Goal: Task Accomplishment & Management: Manage account settings

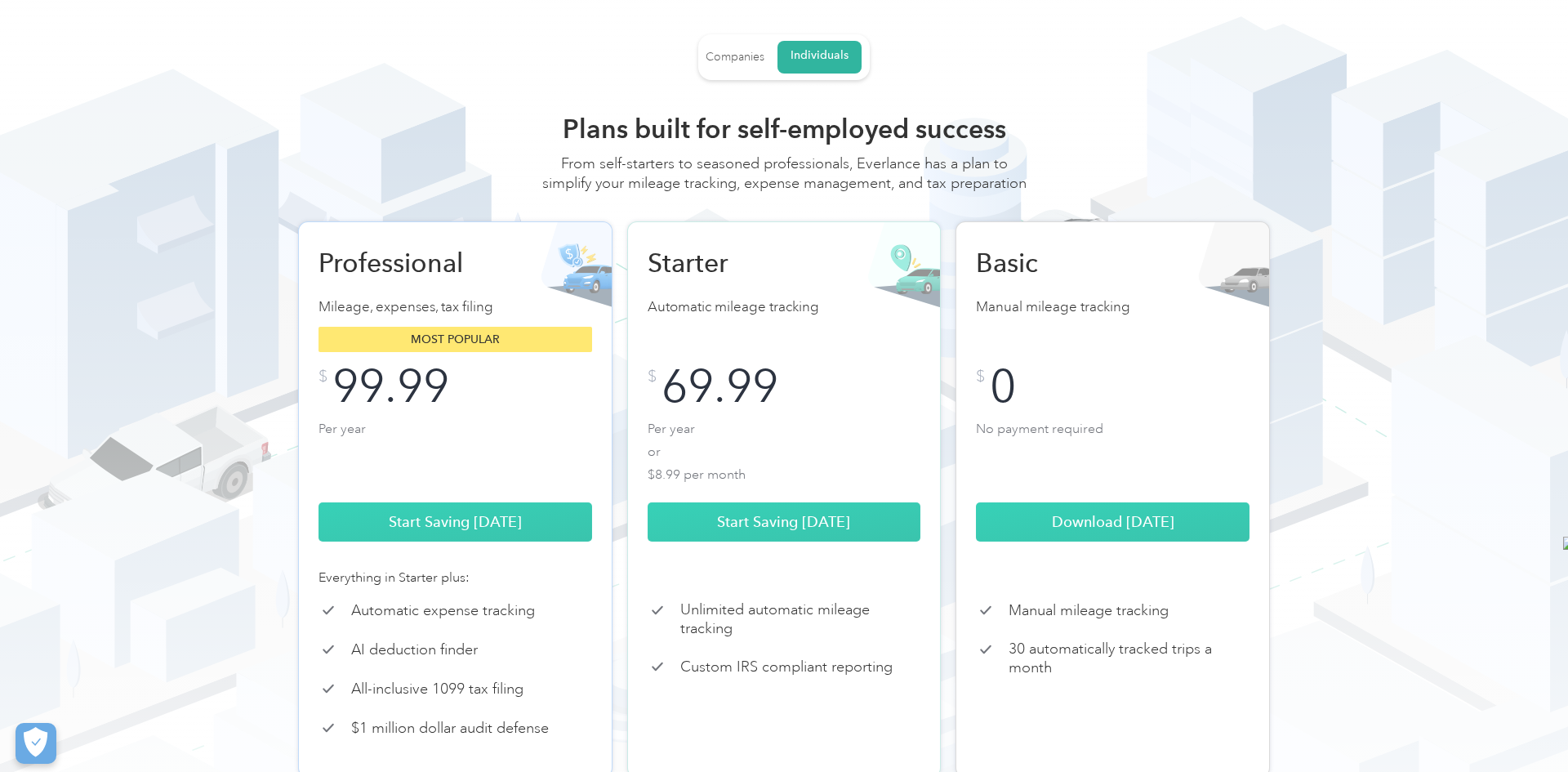
scroll to position [64, 0]
click at [747, 59] on div "Companies" at bounding box center [735, 57] width 59 height 15
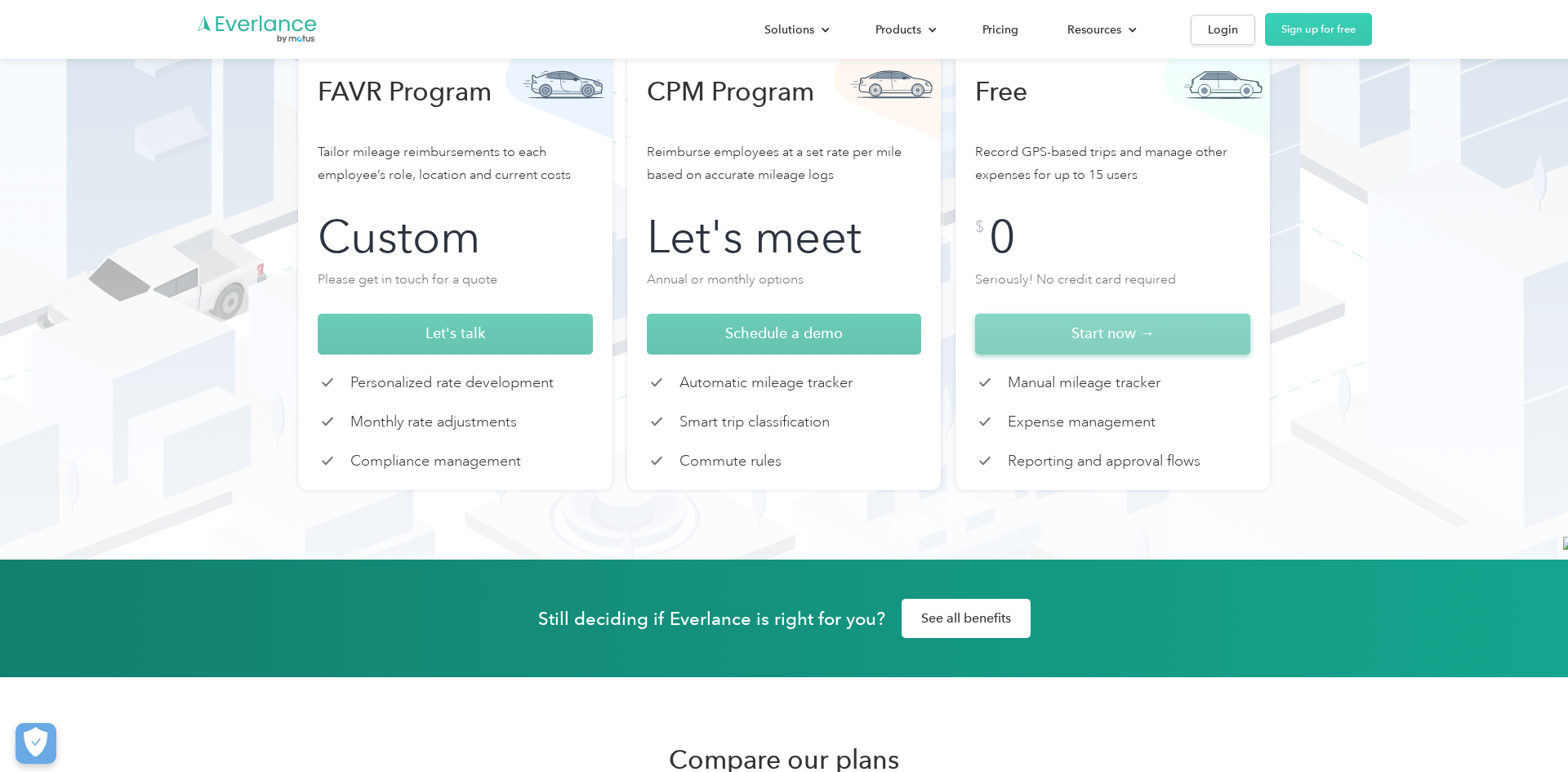
scroll to position [0, 0]
click at [1115, 340] on span "Start now →" at bounding box center [1114, 333] width 84 height 17
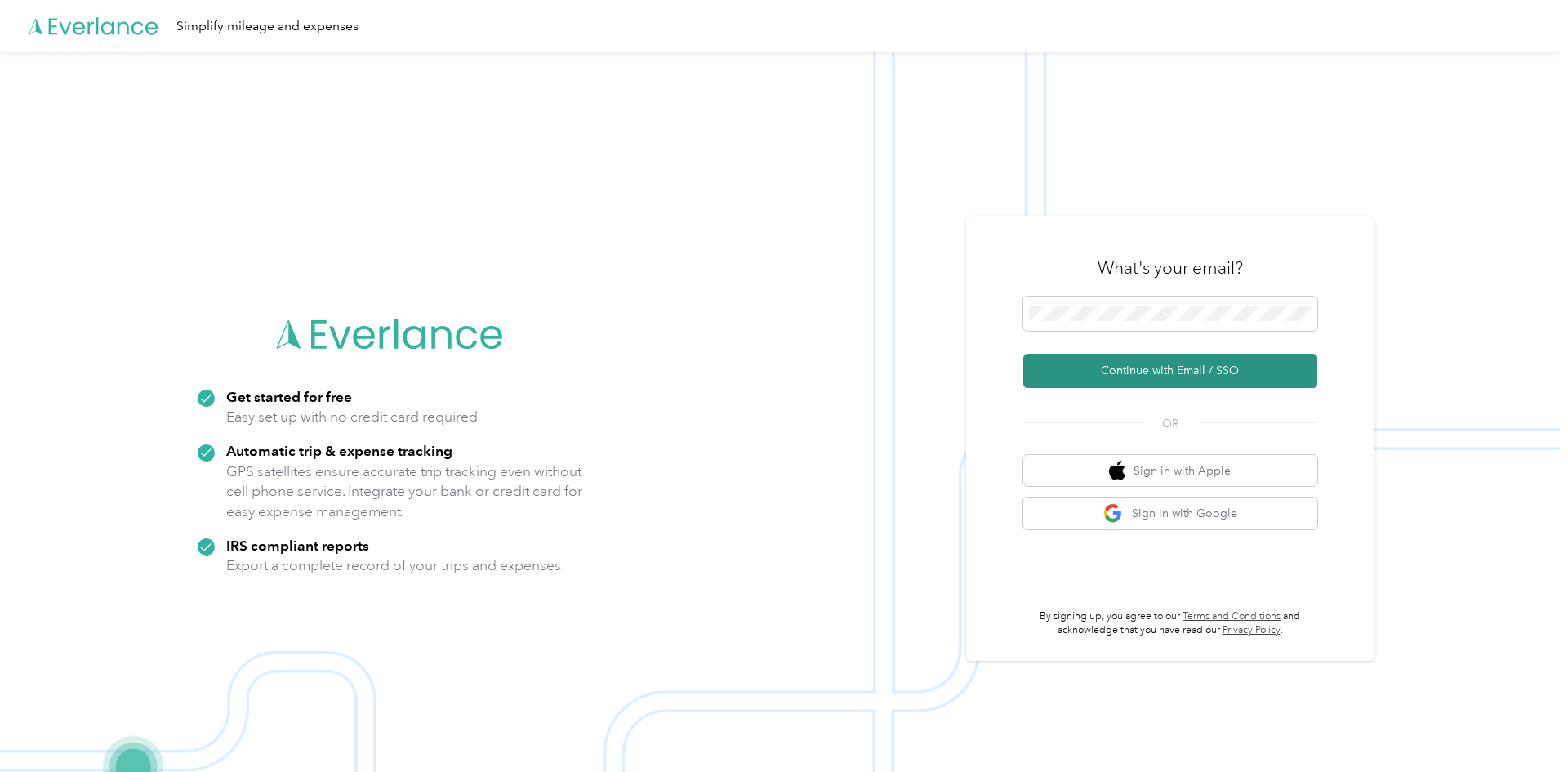
click at [1179, 378] on button "Continue with Email / SSO" at bounding box center [1170, 371] width 294 height 35
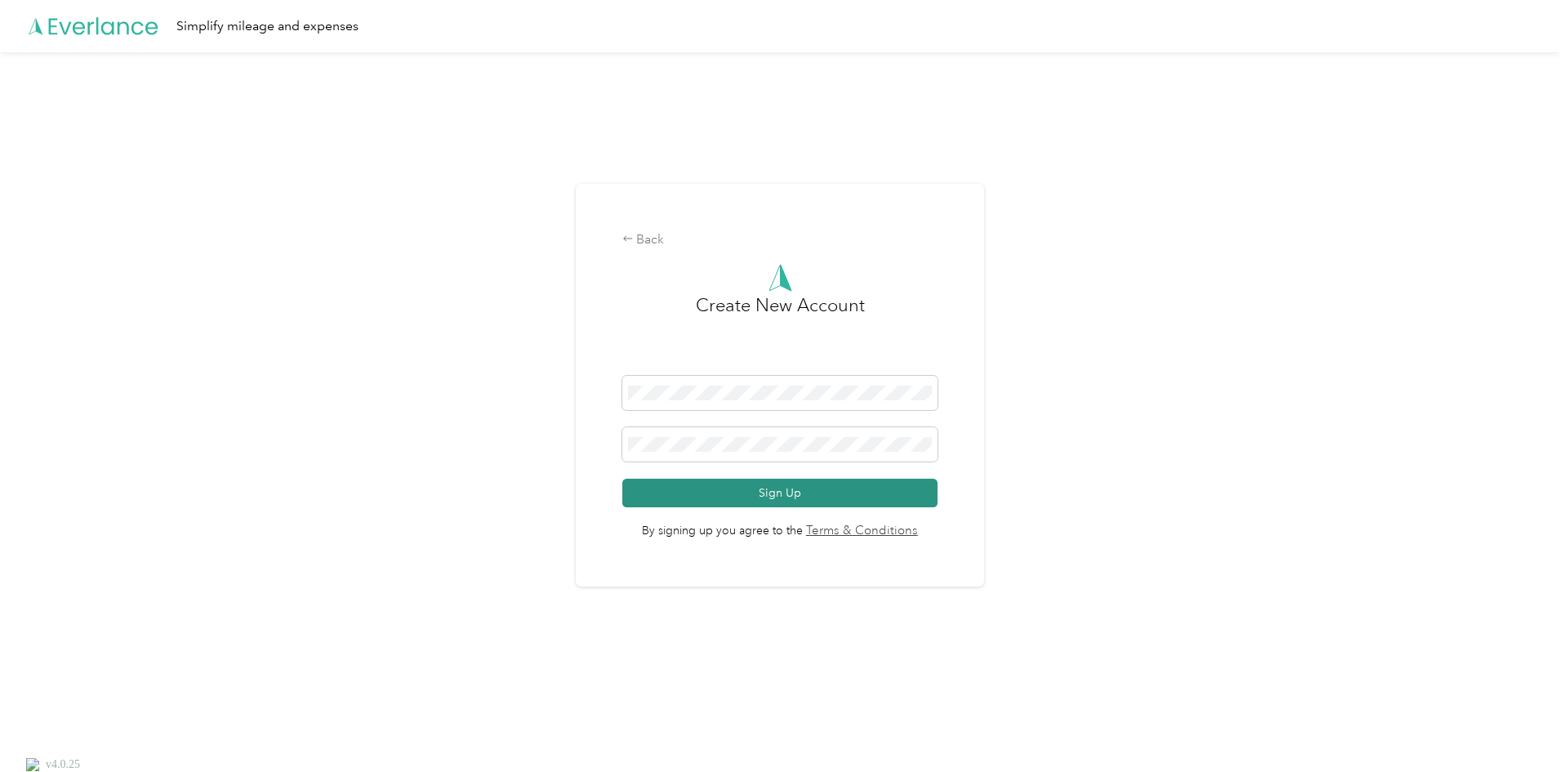
click at [809, 497] on button "Sign Up" at bounding box center [780, 494] width 316 height 28
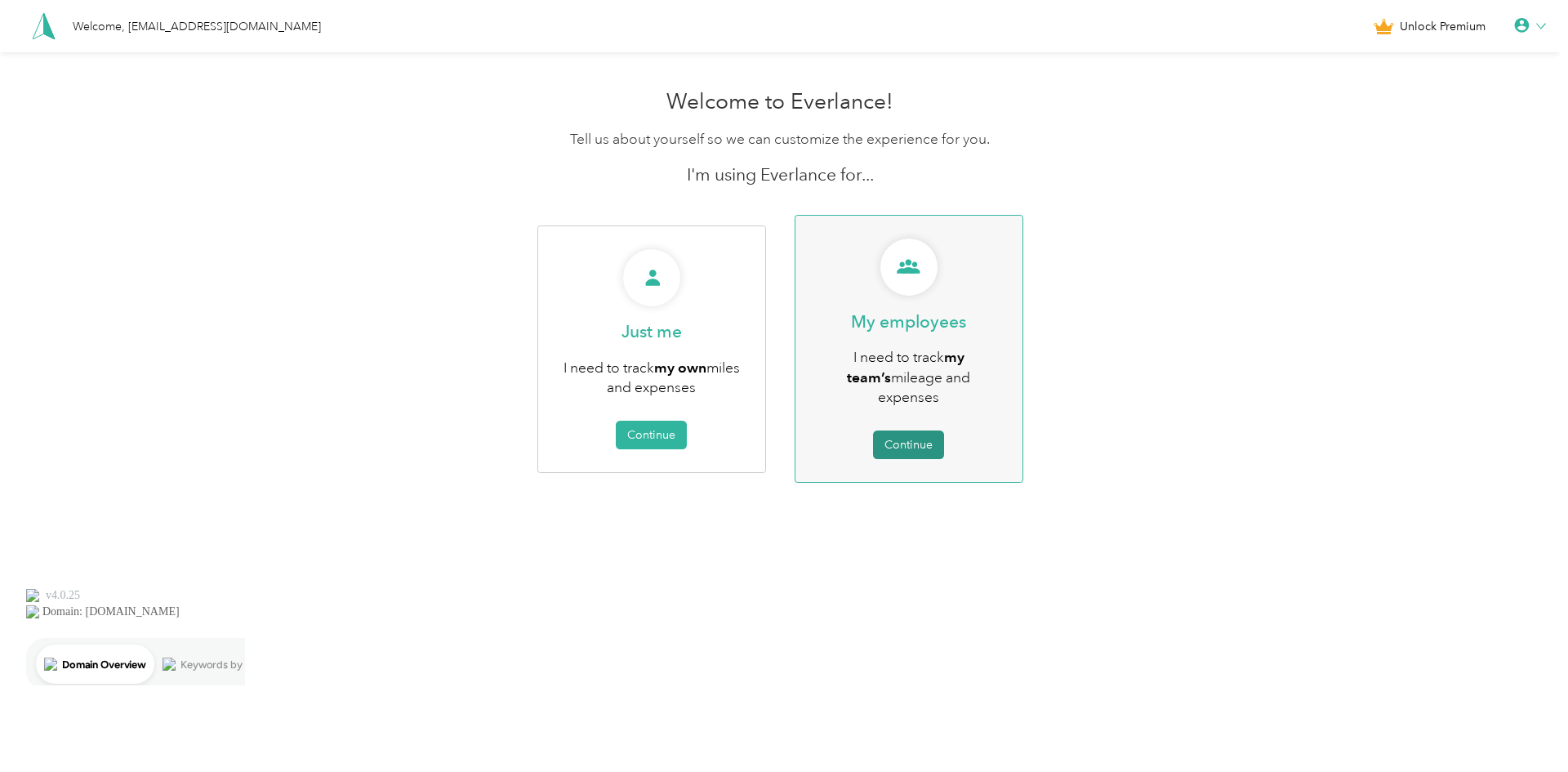
click at [901, 430] on button "Continue" at bounding box center [908, 445] width 71 height 28
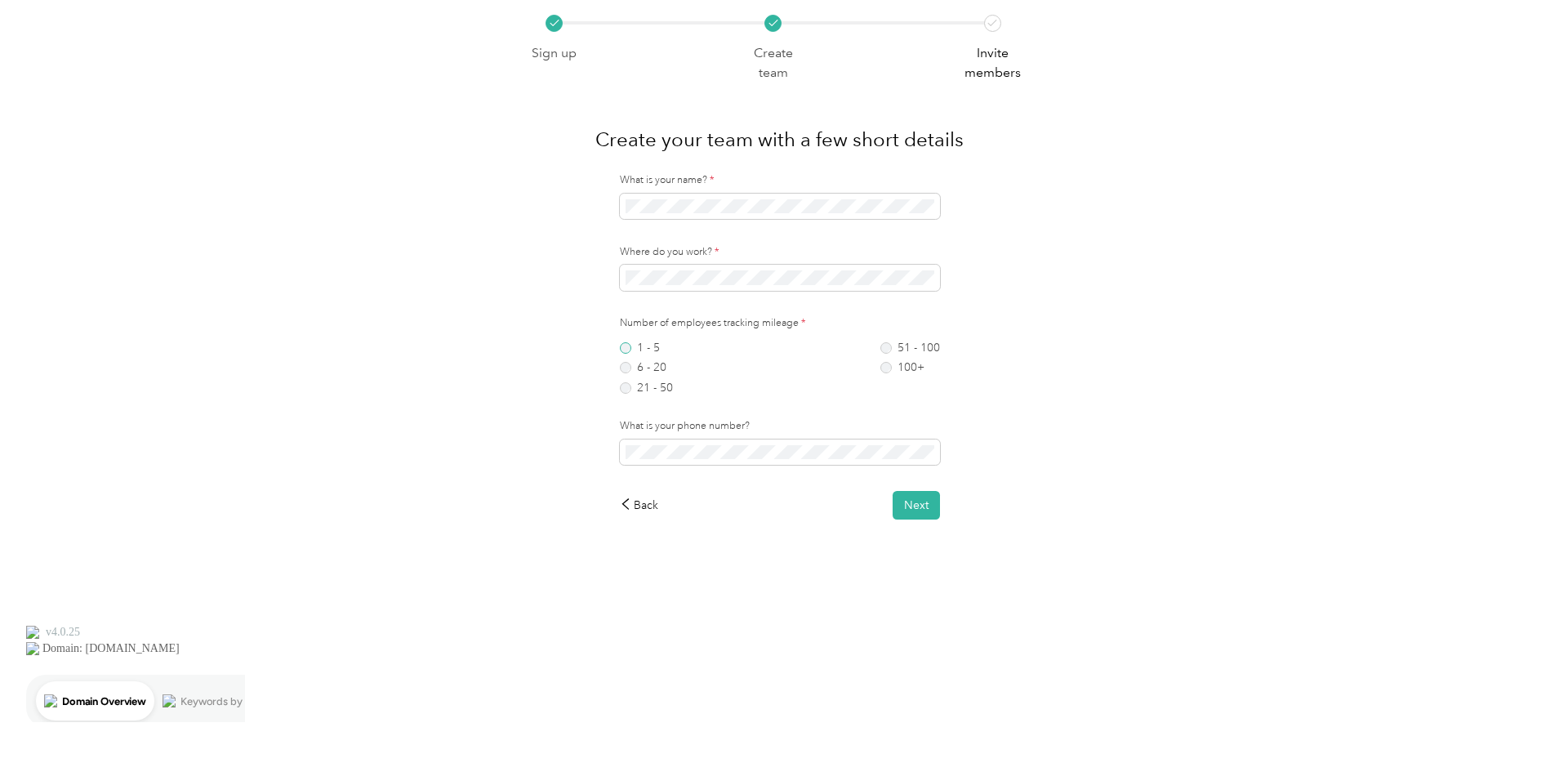
click at [632, 348] on label "1 - 5" at bounding box center [646, 348] width 53 height 12
click at [922, 505] on button "Next" at bounding box center [916, 505] width 47 height 28
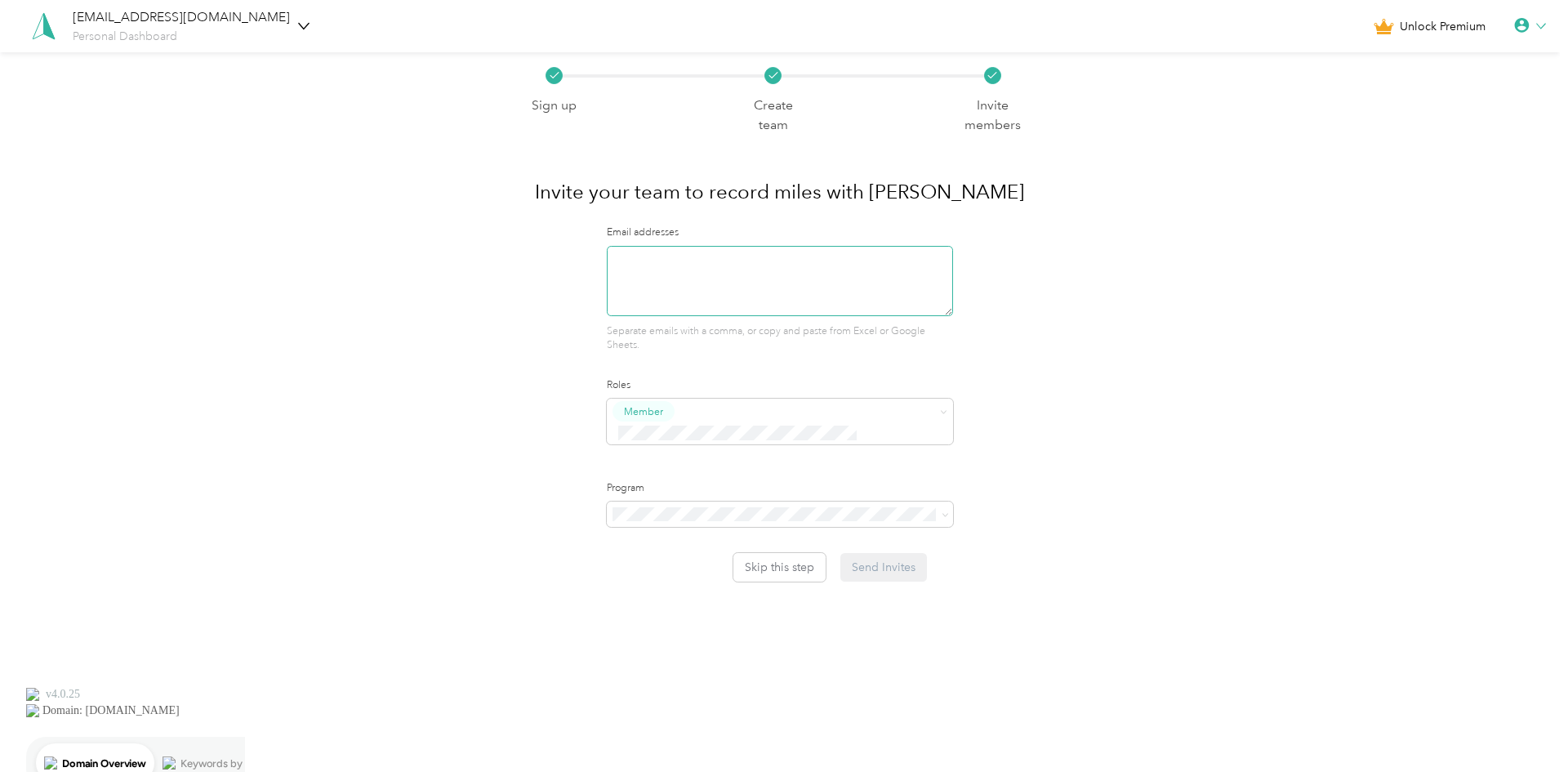
click at [668, 276] on textarea at bounding box center [780, 281] width 347 height 70
type textarea "michael.bryant@msn.com"
click at [552, 373] on div "Sign up Create team Invite members Invite your team to record miles with Everla…" at bounding box center [780, 317] width 520 height 529
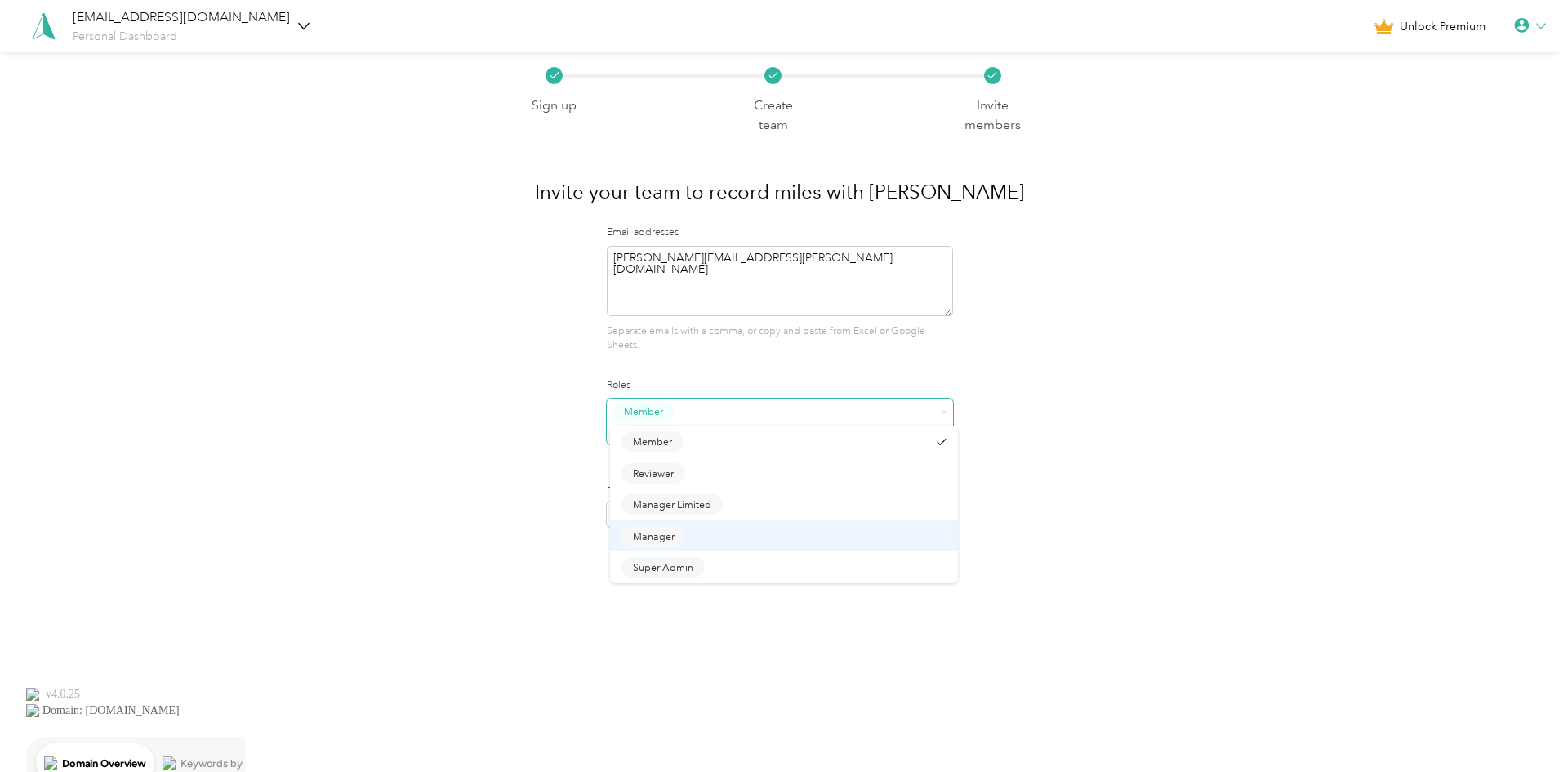
click at [842, 529] on div "Manager" at bounding box center [784, 536] width 326 height 20
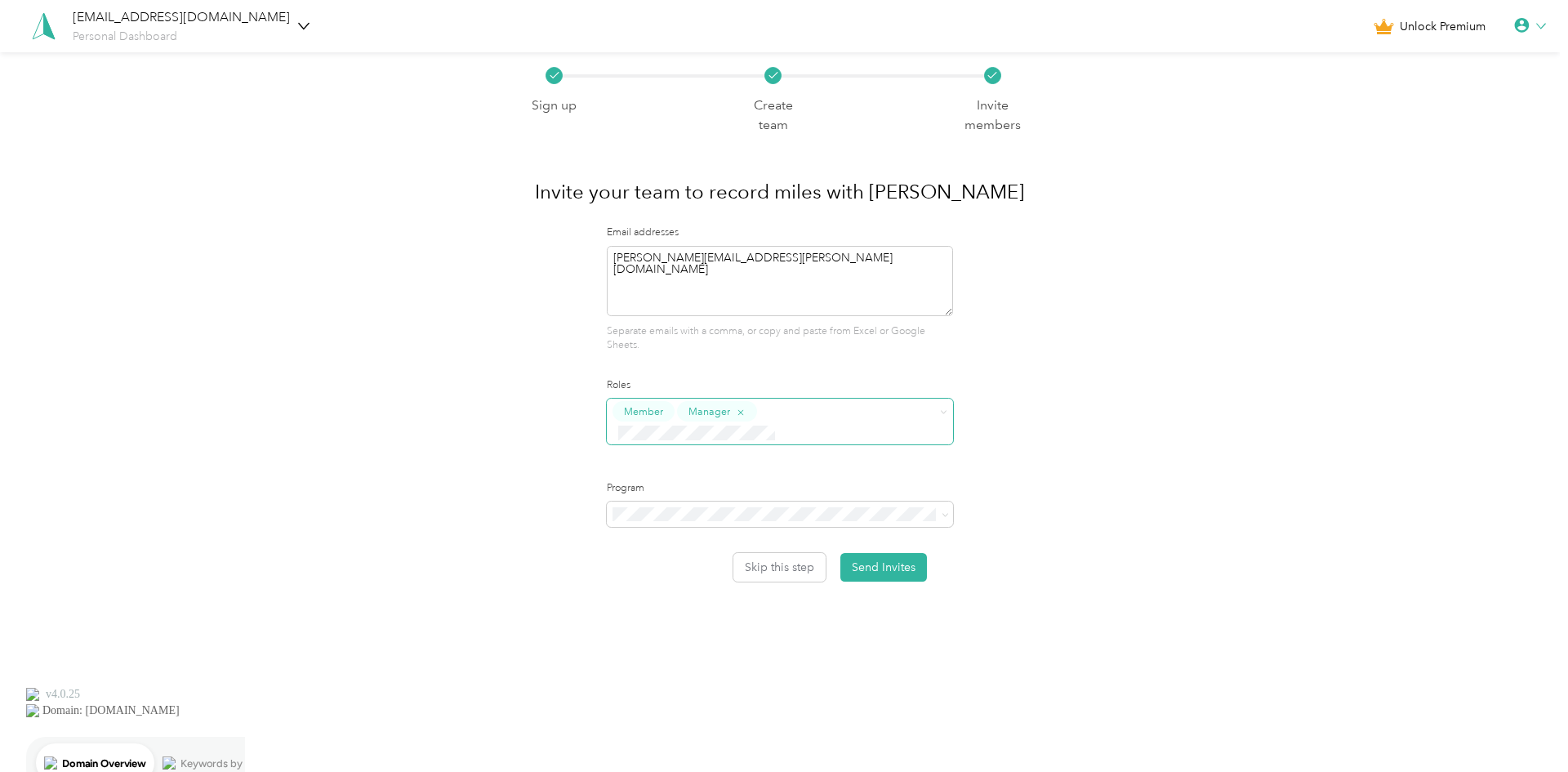
click at [1088, 387] on div "Sign up Create team Invite members Invite your team to record miles with Everla…" at bounding box center [780, 358] width 1560 height 610
click at [884, 553] on button "Send Invites" at bounding box center [884, 567] width 86 height 28
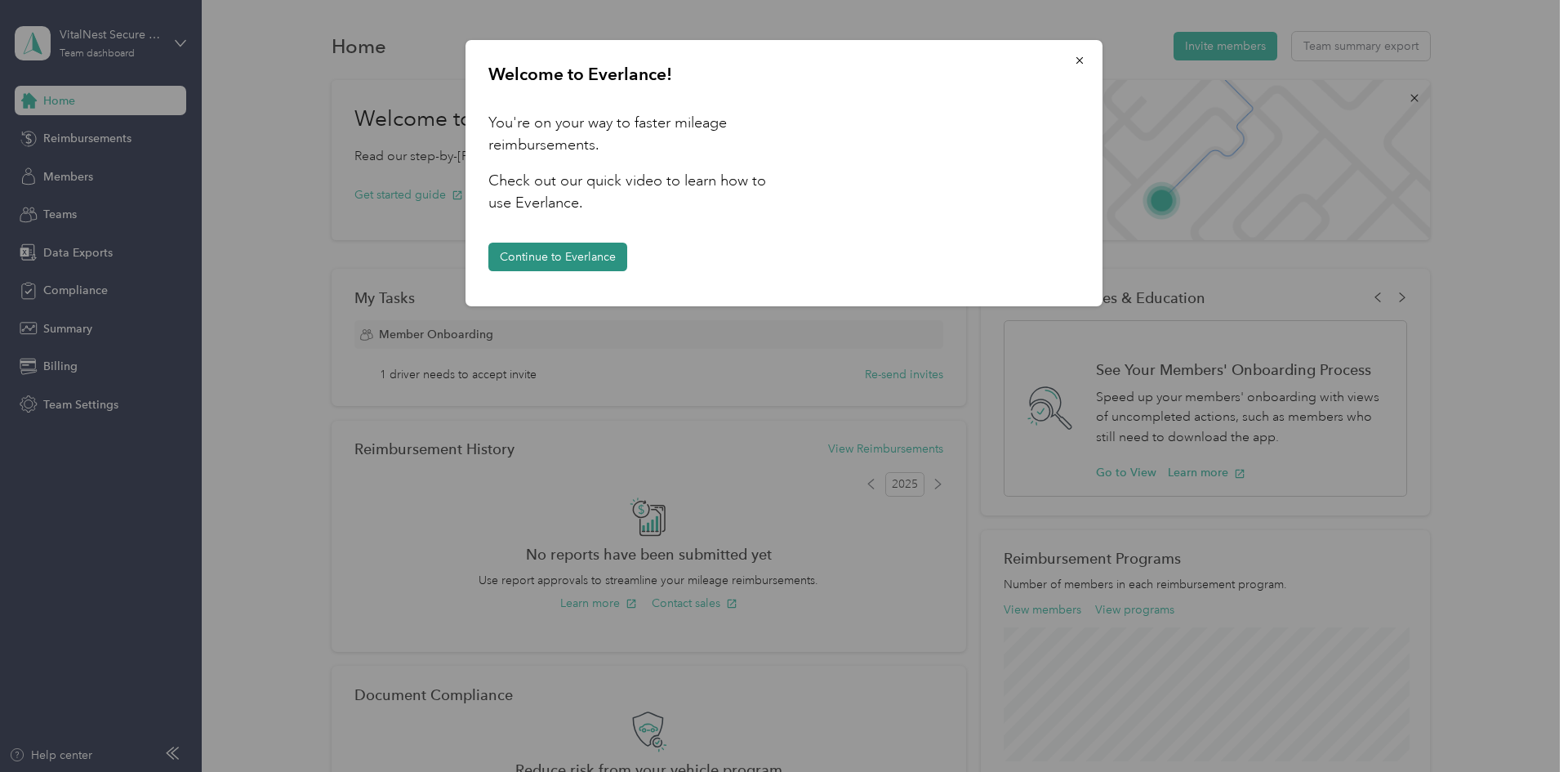
click at [595, 252] on button "Continue to Everlance" at bounding box center [558, 257] width 139 height 28
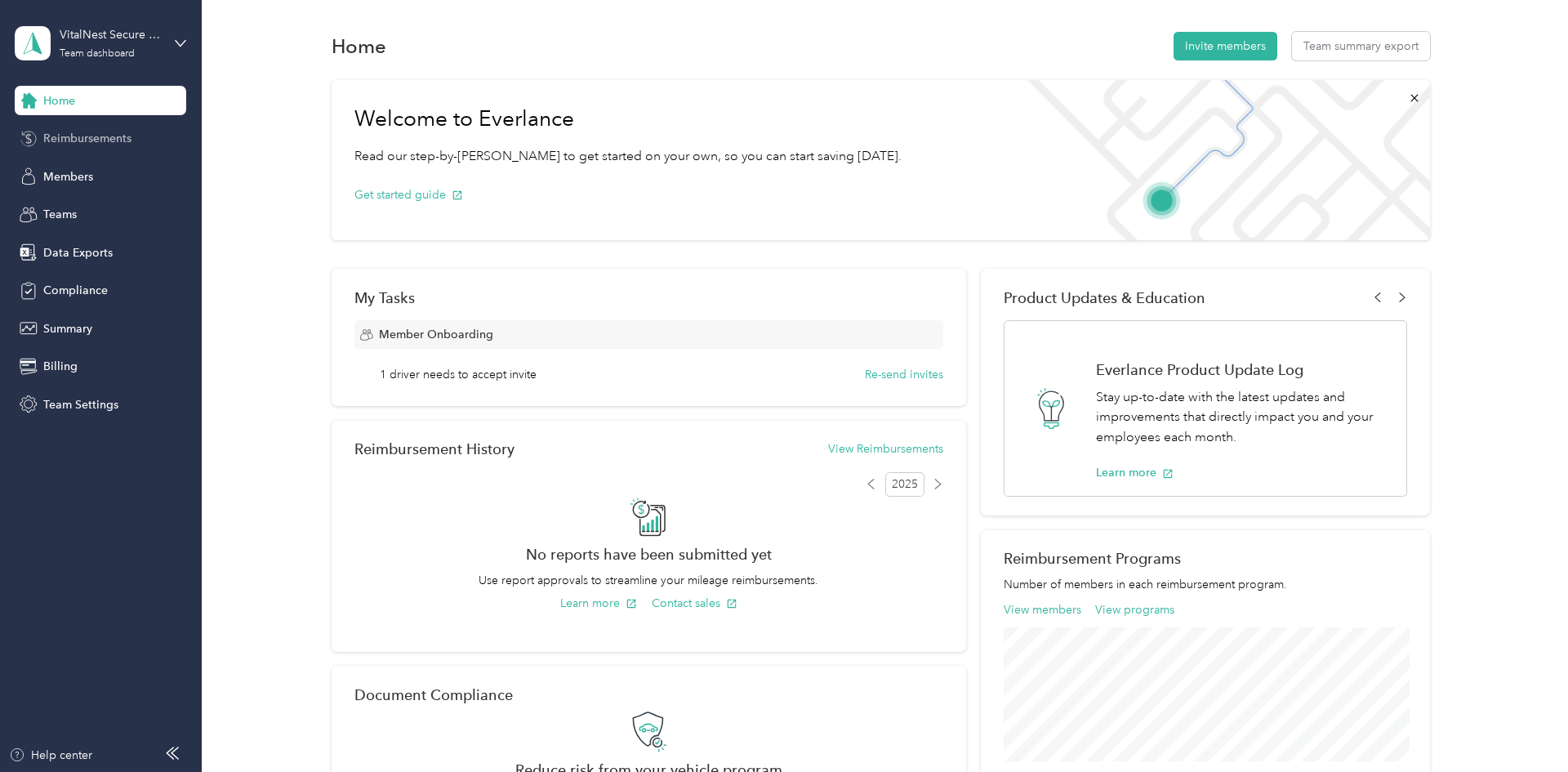
click at [92, 147] on div "Reimbursements" at bounding box center [100, 139] width 172 height 29
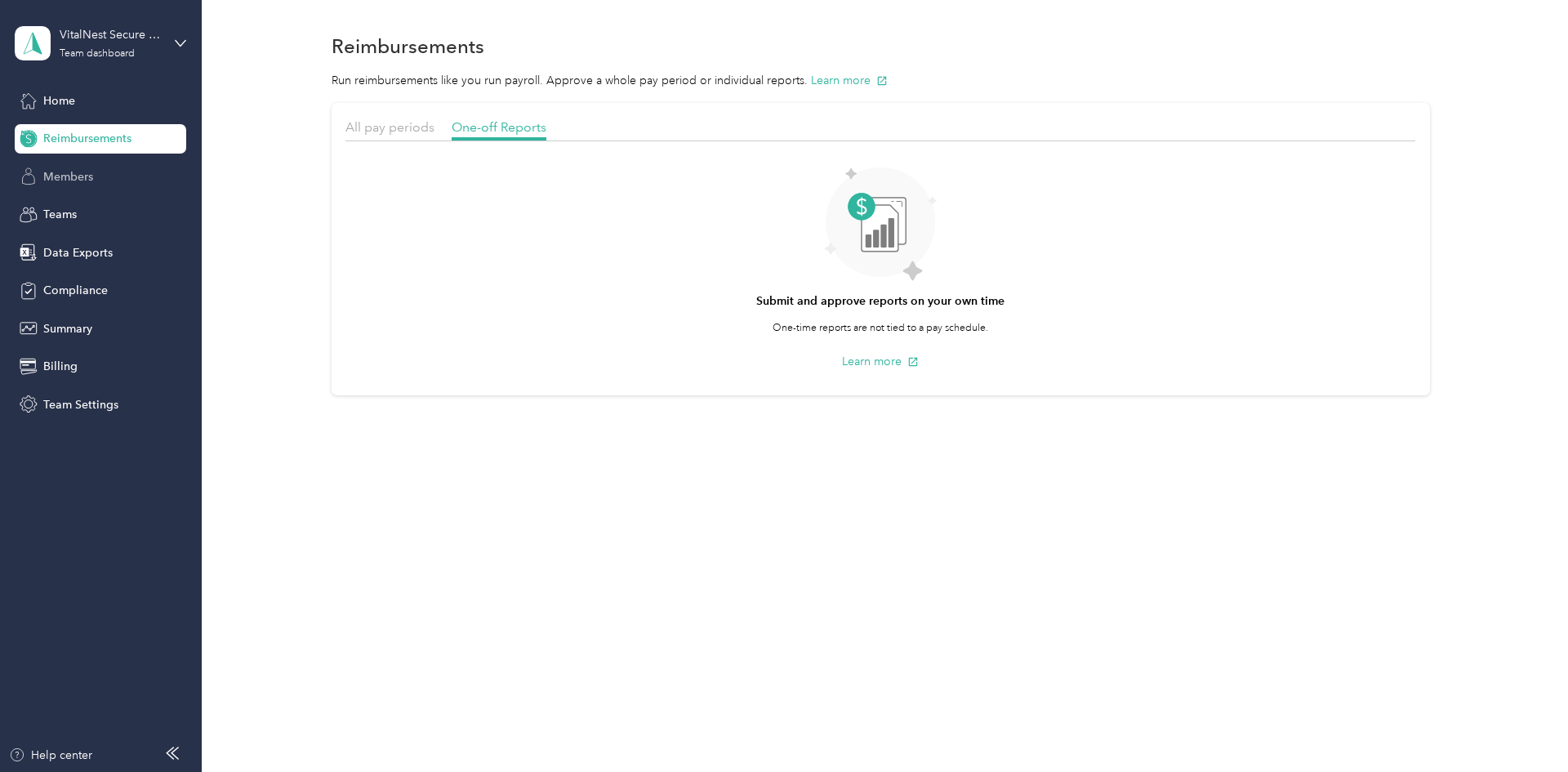
click at [69, 180] on span "Members" at bounding box center [68, 176] width 50 height 17
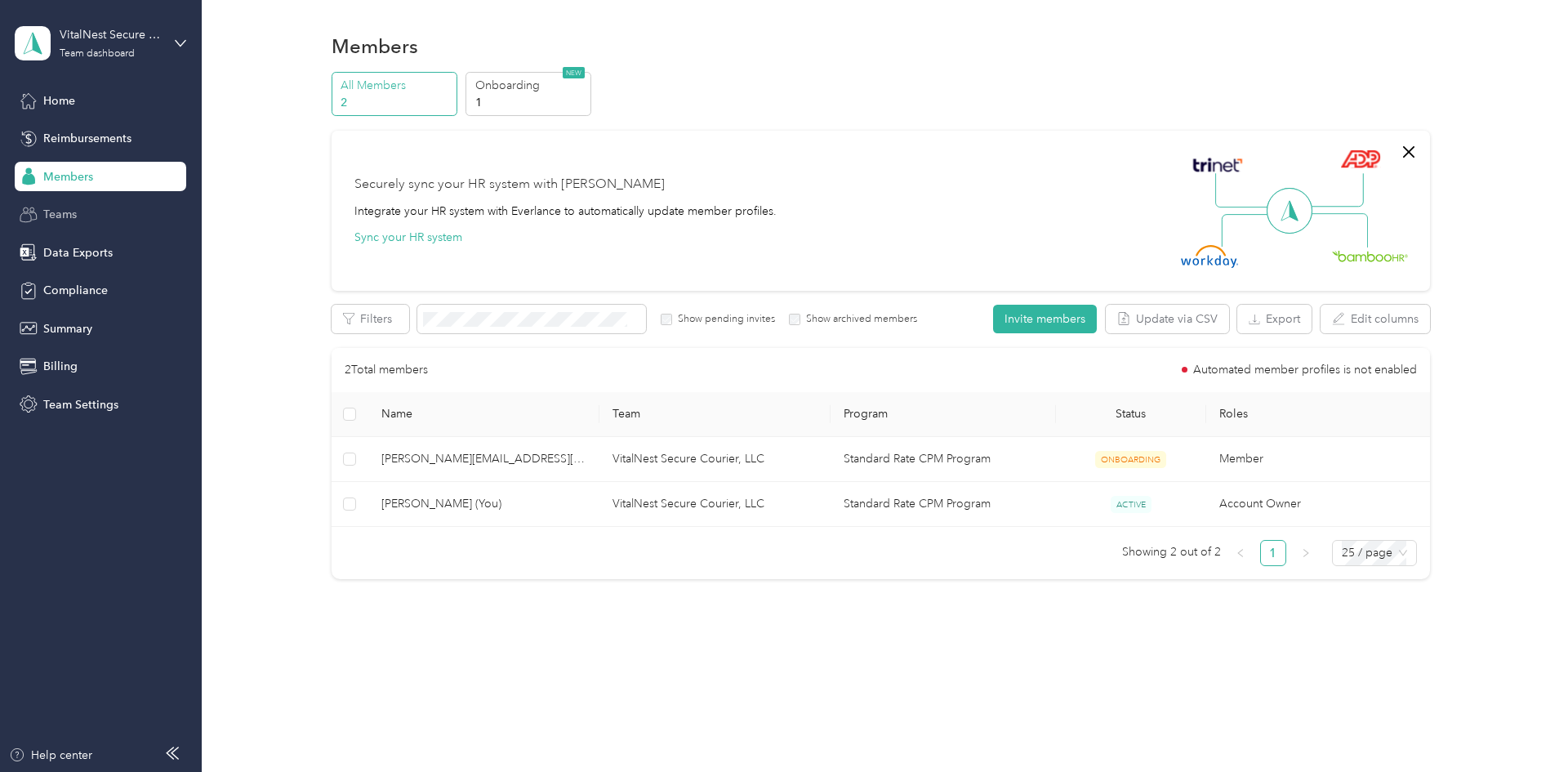
click at [60, 217] on span "Teams" at bounding box center [60, 214] width 34 height 17
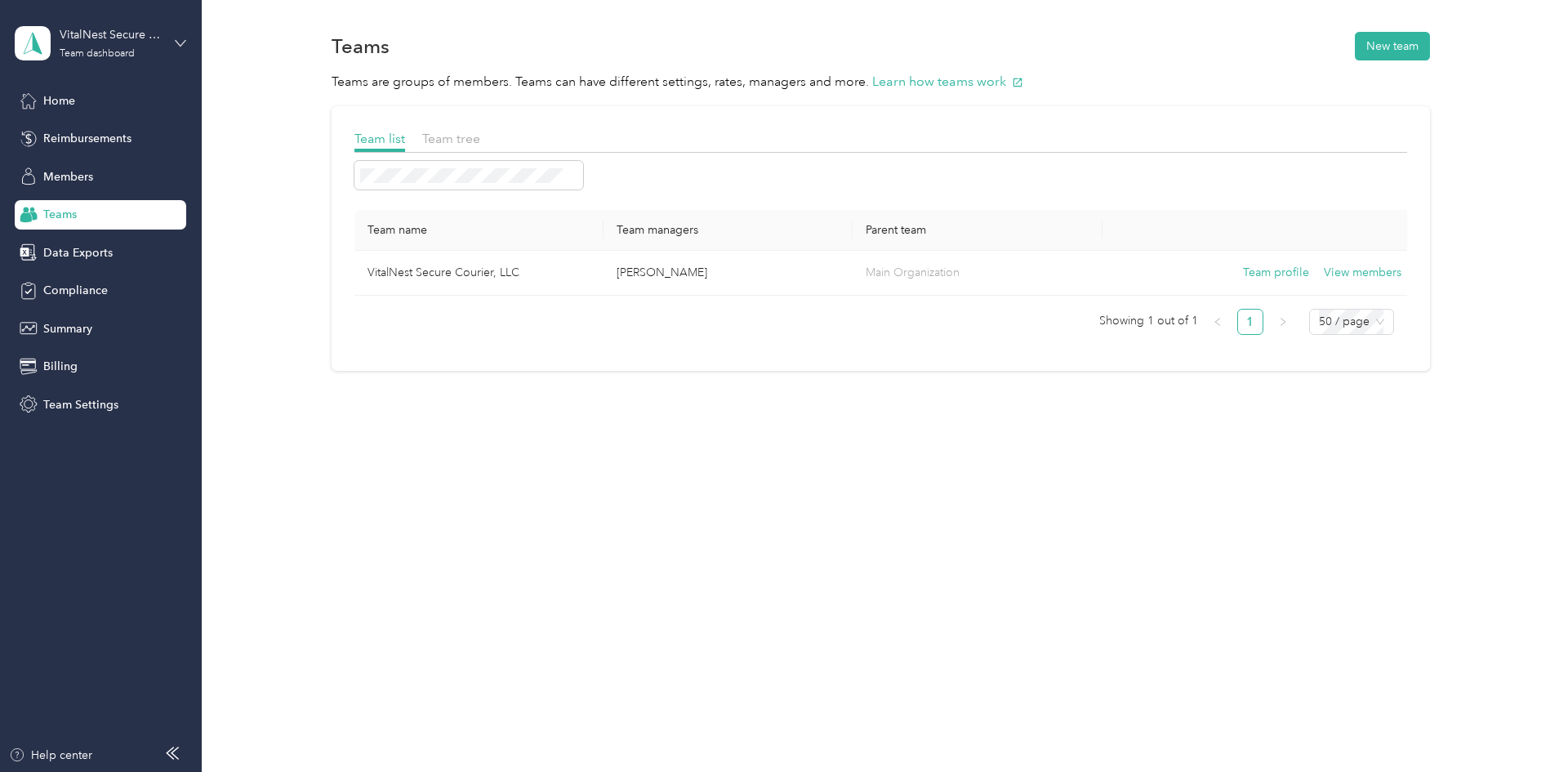
click at [180, 47] on icon at bounding box center [180, 43] width 12 height 12
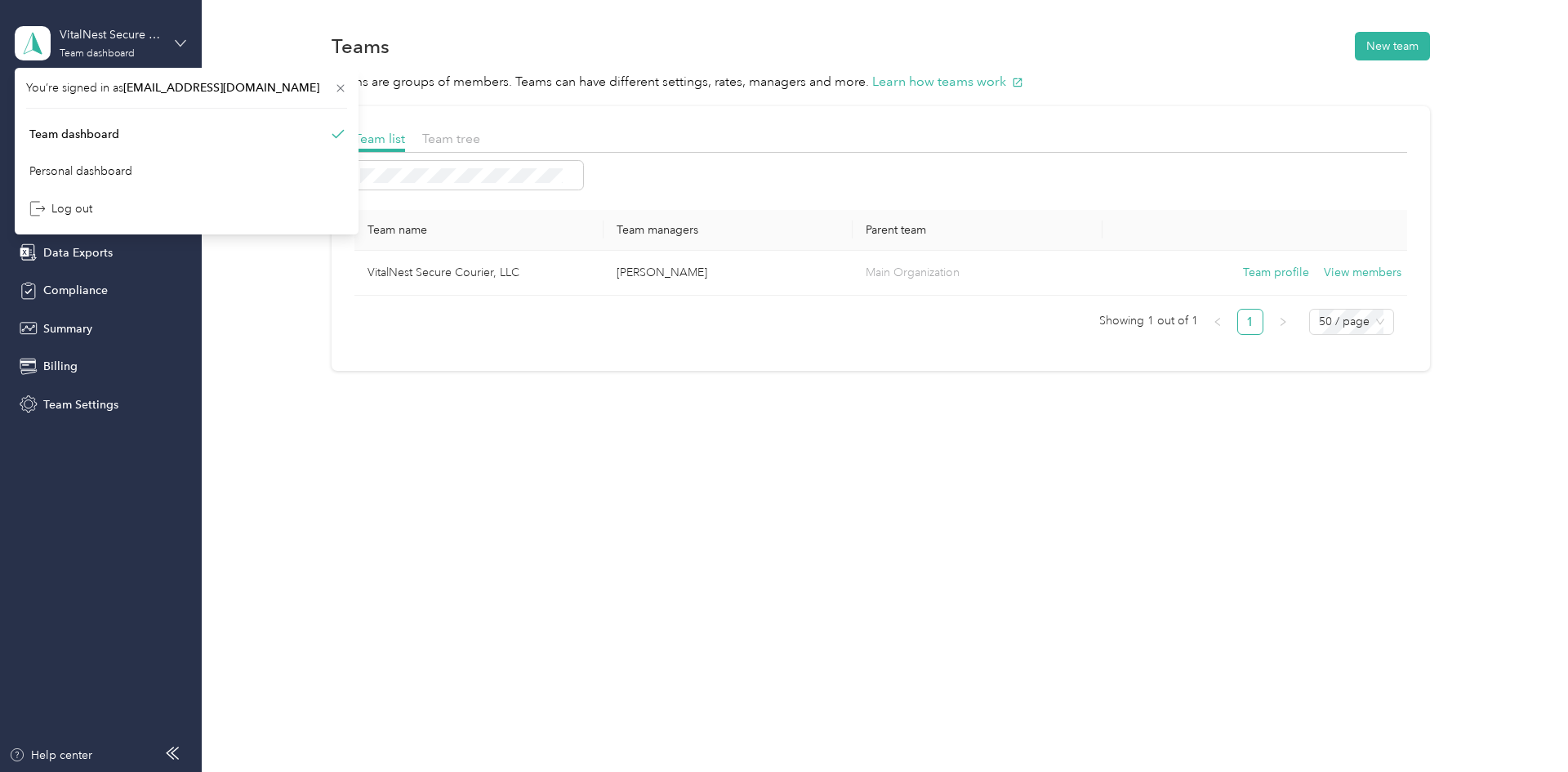
click at [180, 47] on icon at bounding box center [180, 43] width 12 height 12
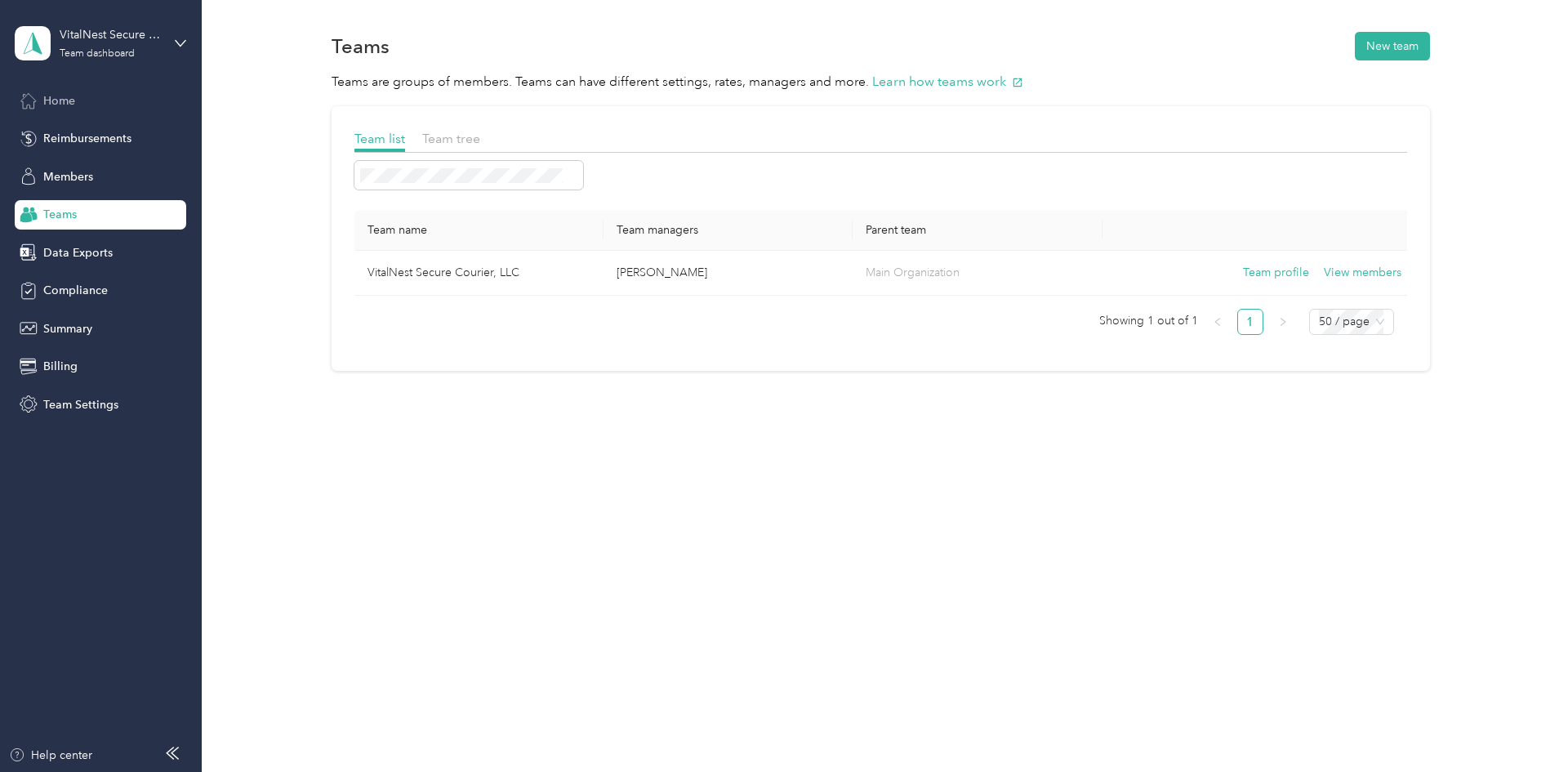
click at [65, 103] on span "Home" at bounding box center [60, 101] width 32 height 17
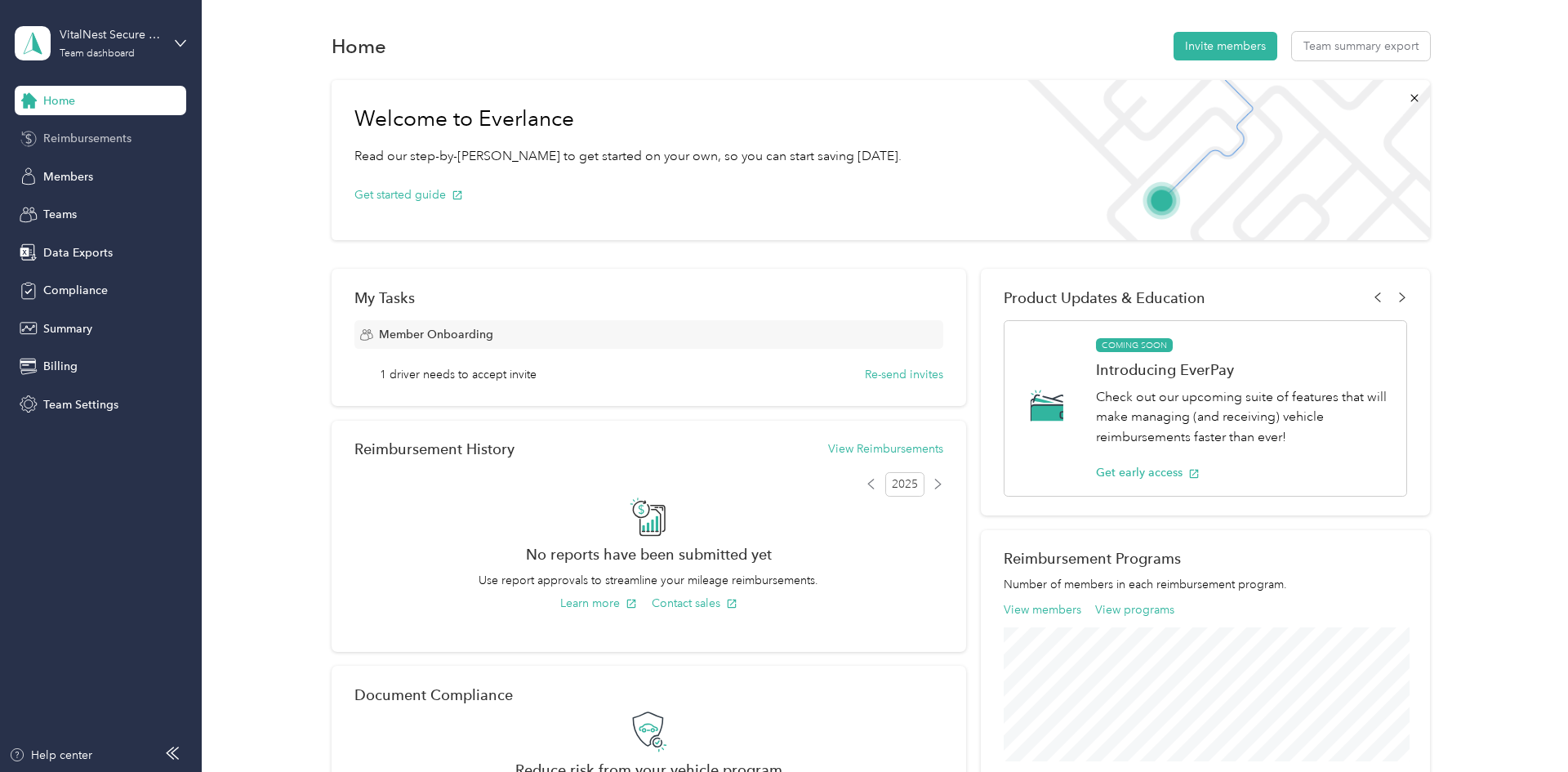
click at [124, 142] on span "Reimbursements" at bounding box center [87, 138] width 88 height 17
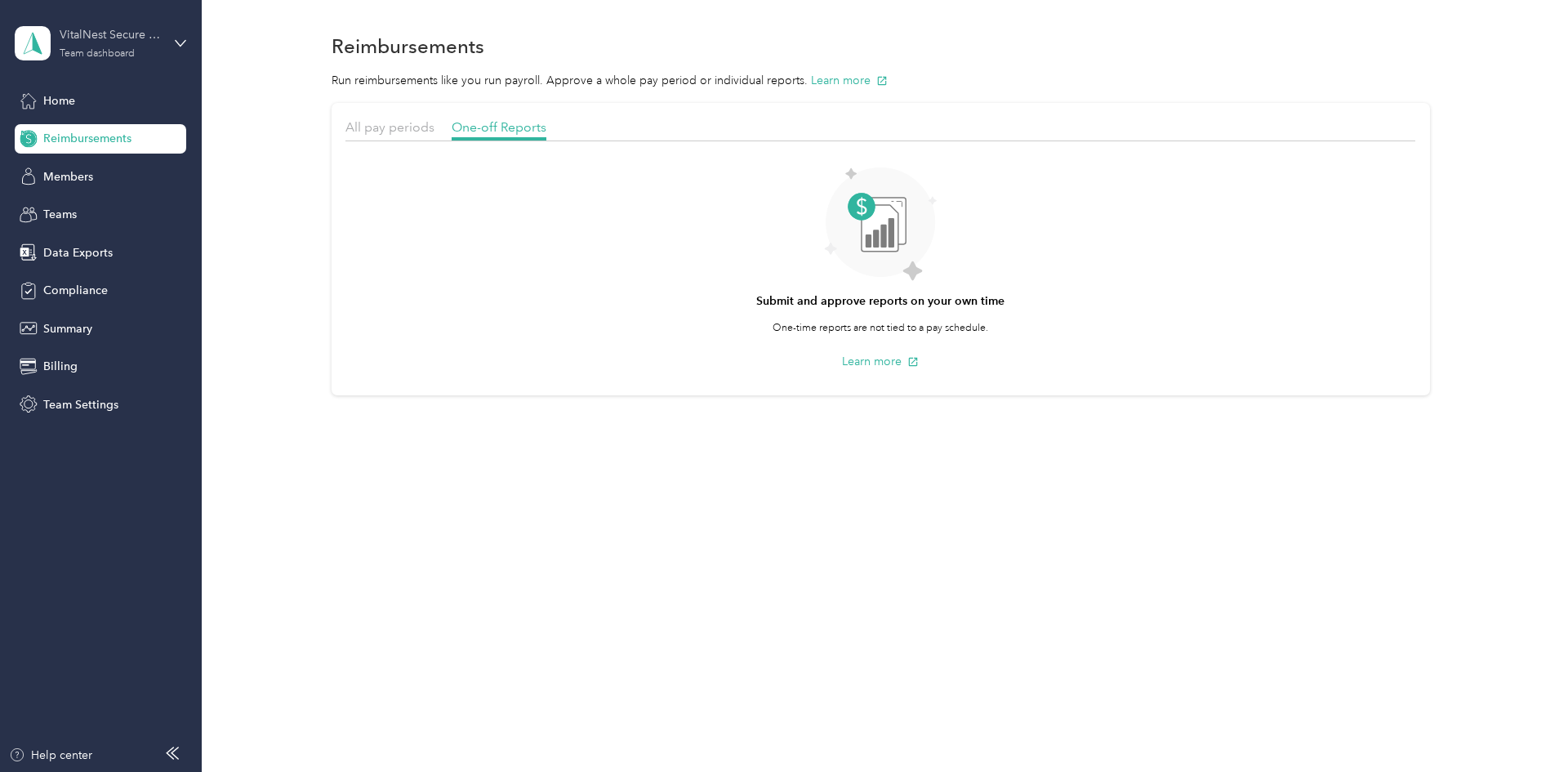
click at [139, 37] on div "VitalNest Secure Courier, LLC" at bounding box center [110, 34] width 102 height 17
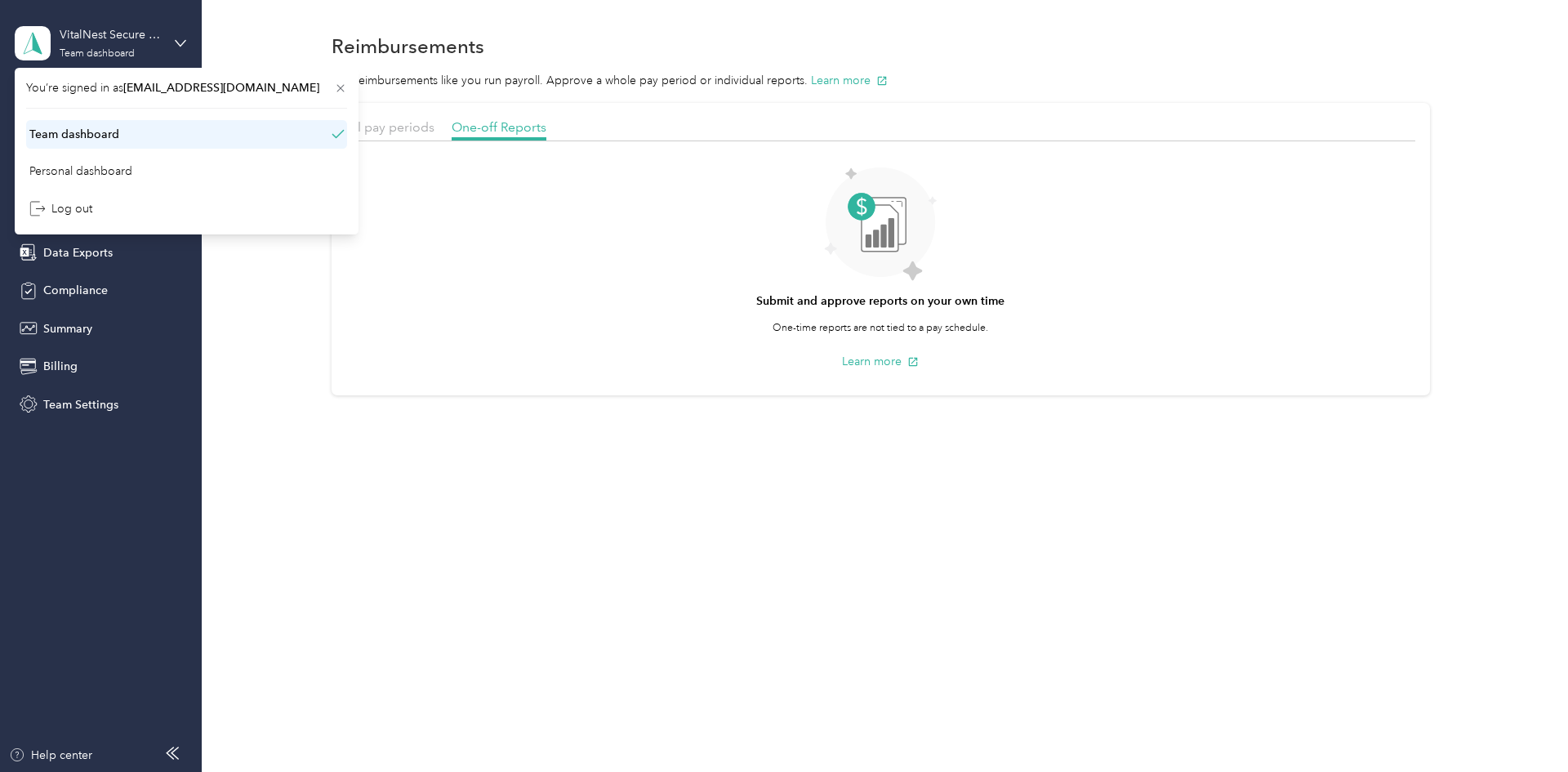
click at [93, 136] on div "Team dashboard" at bounding box center [74, 134] width 90 height 17
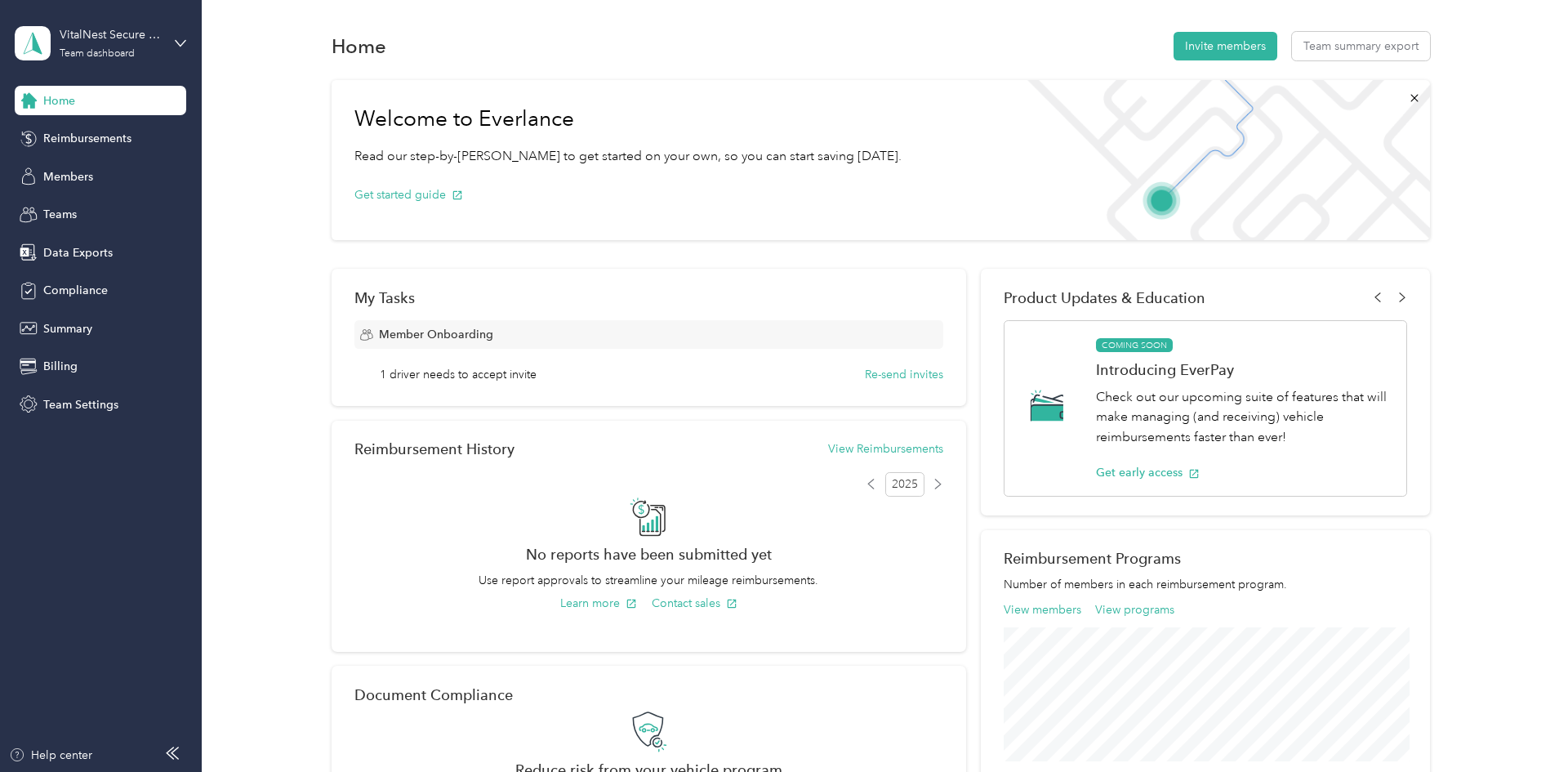
scroll to position [15, 0]
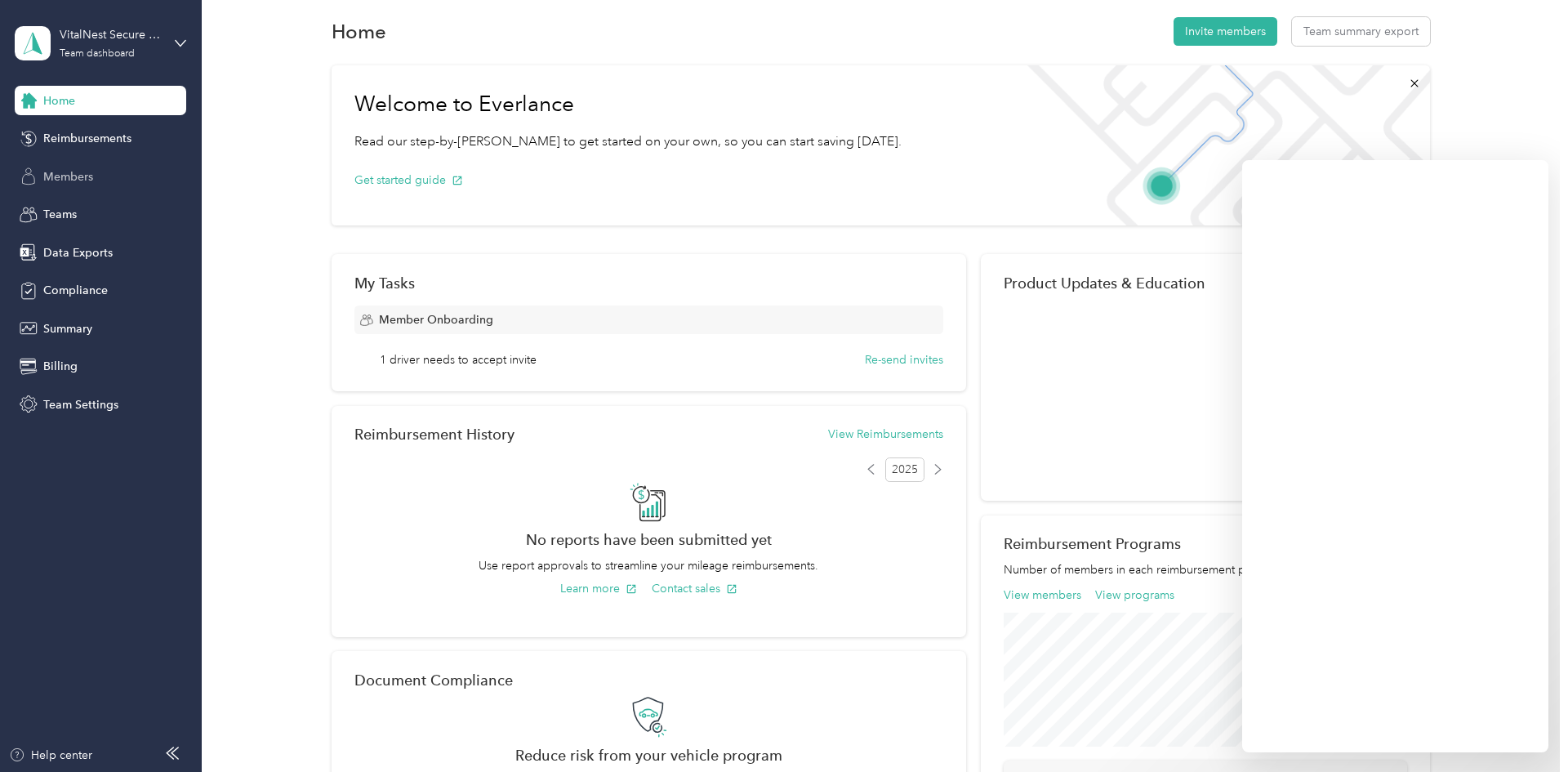
click at [77, 178] on span "Members" at bounding box center [68, 176] width 50 height 17
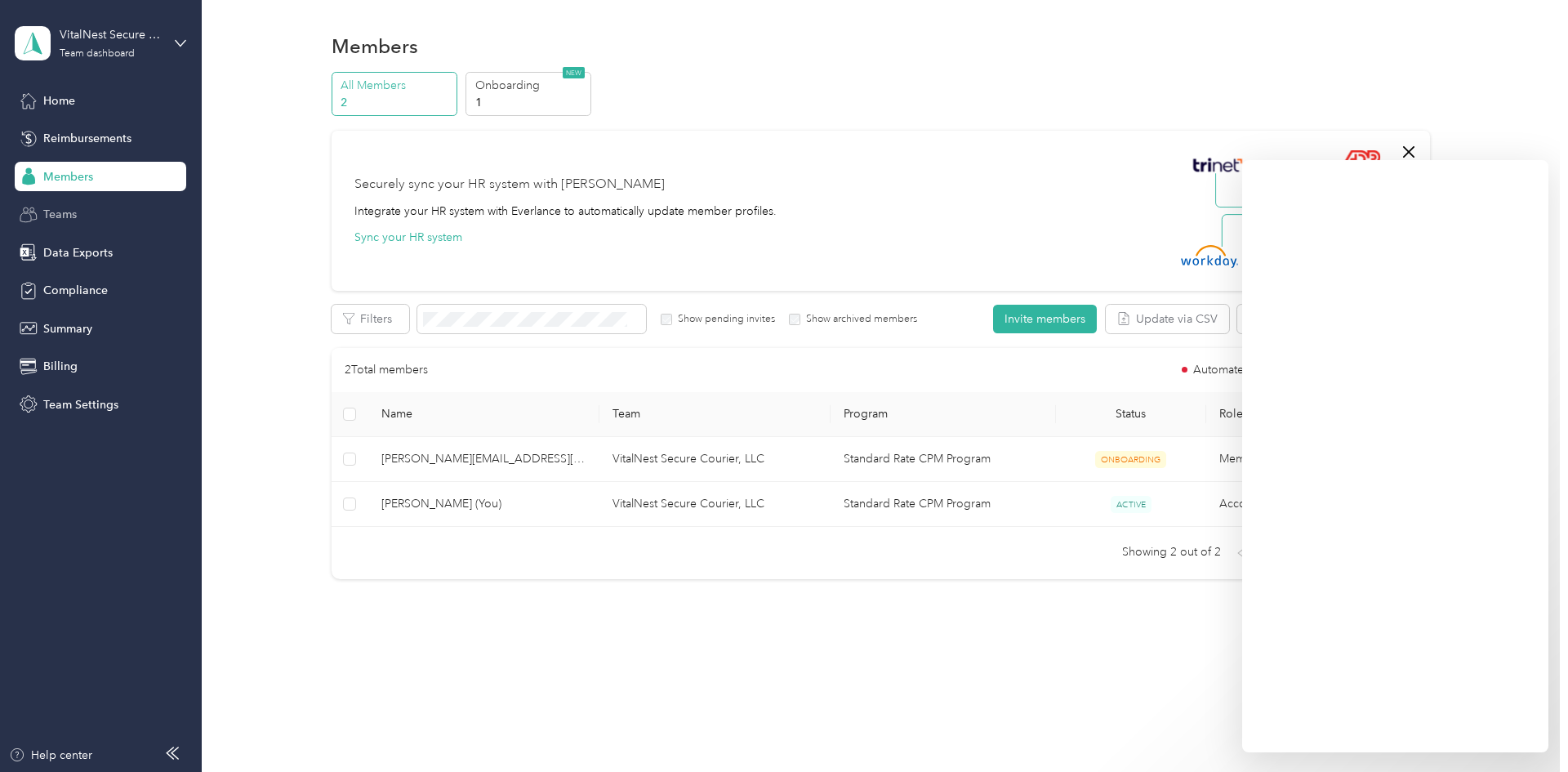
click at [66, 216] on span "Teams" at bounding box center [60, 214] width 34 height 17
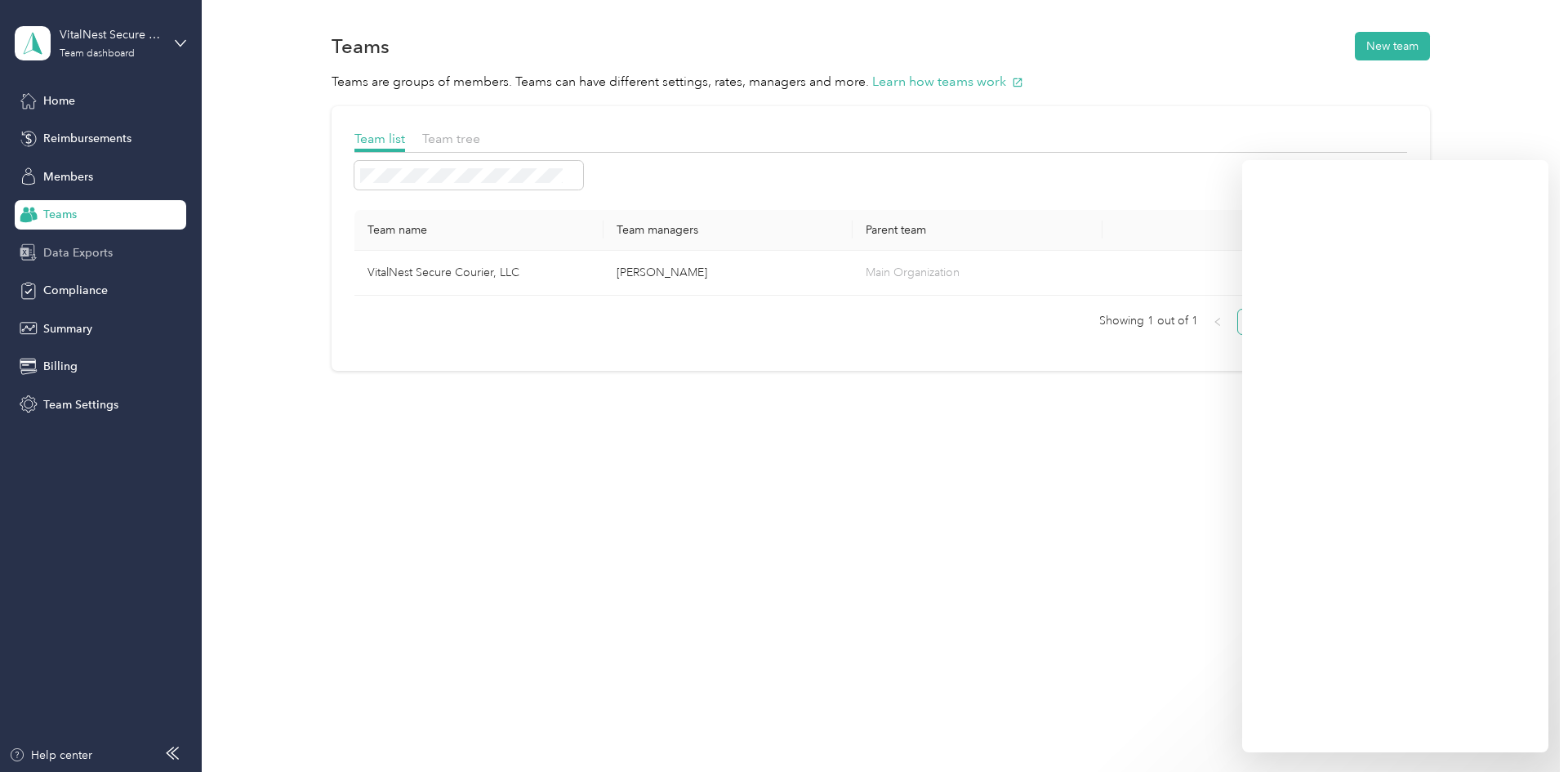
click at [66, 246] on span "Data Exports" at bounding box center [78, 253] width 69 height 17
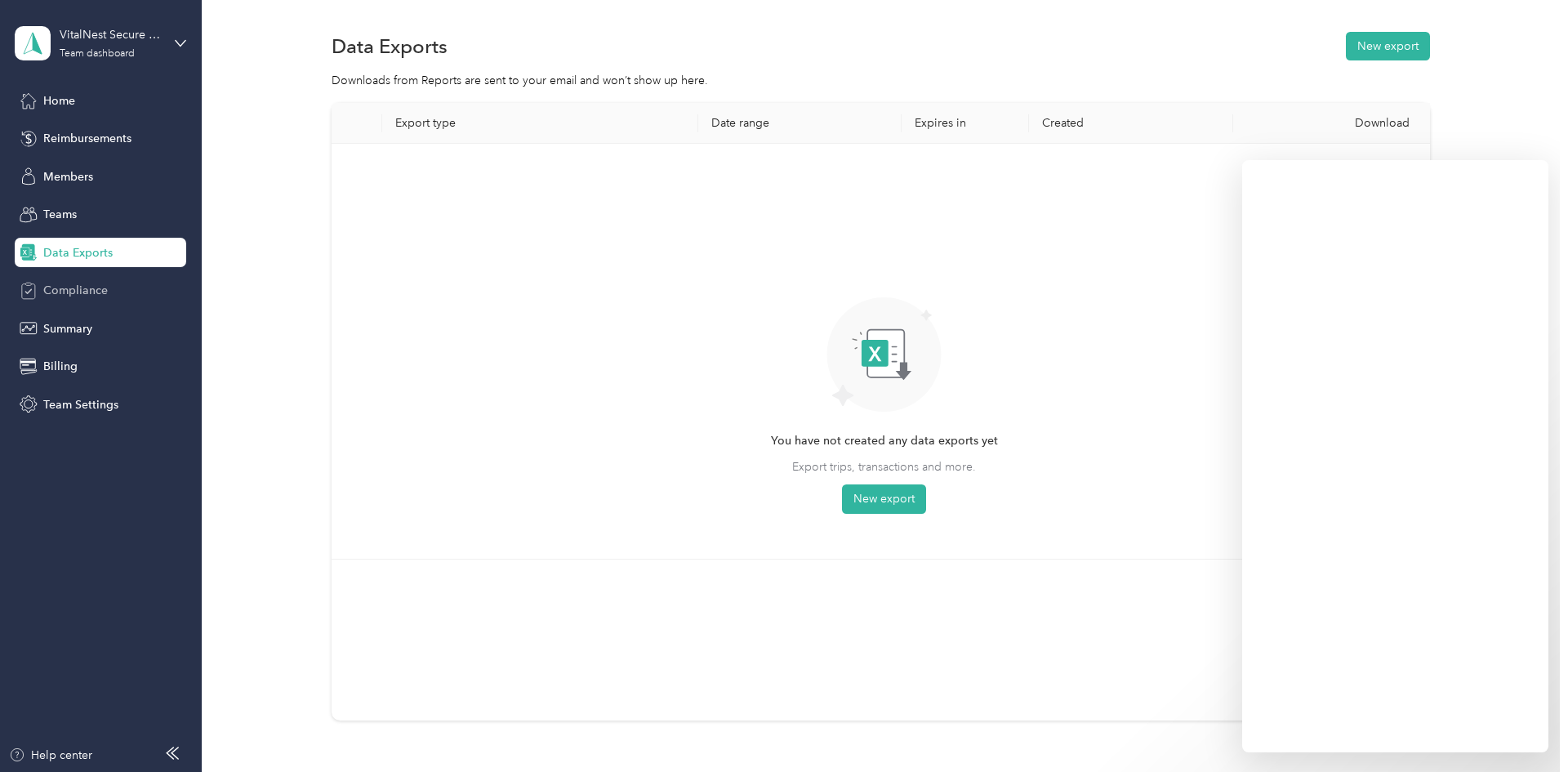
click at [63, 290] on span "Compliance" at bounding box center [76, 290] width 65 height 17
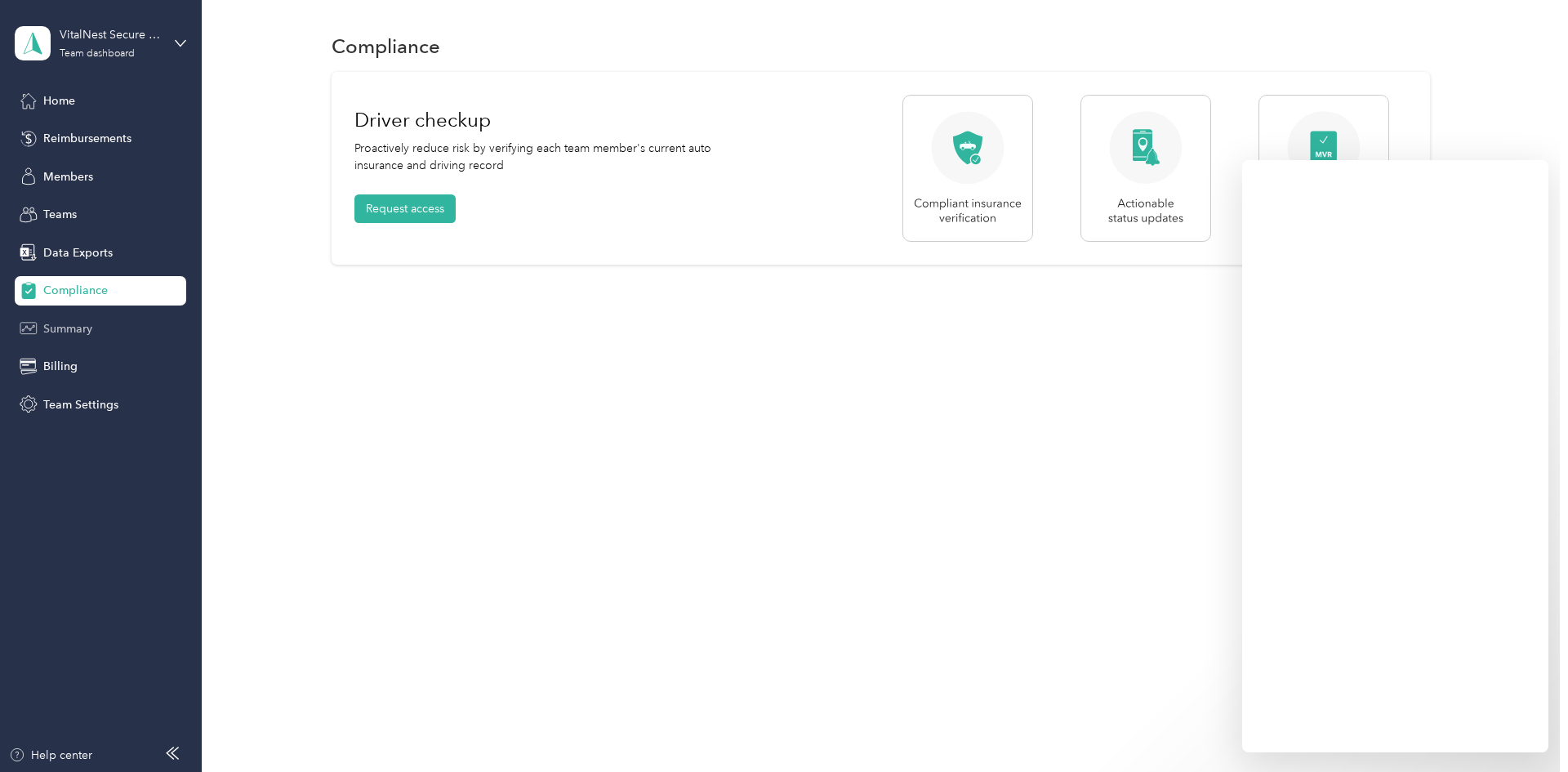
click at [71, 331] on span "Summary" at bounding box center [68, 328] width 49 height 17
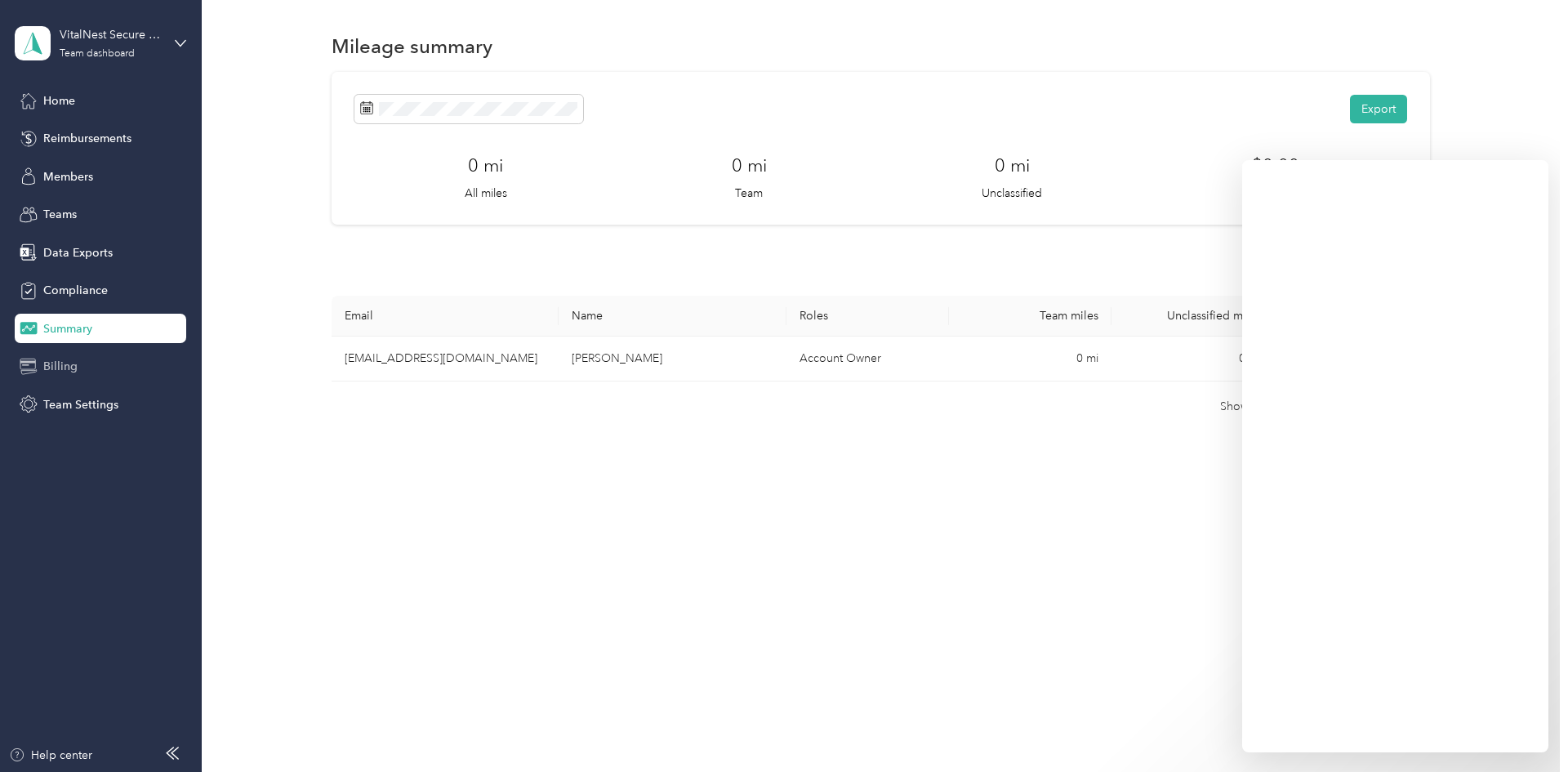
click at [66, 366] on span "Billing" at bounding box center [60, 366] width 35 height 17
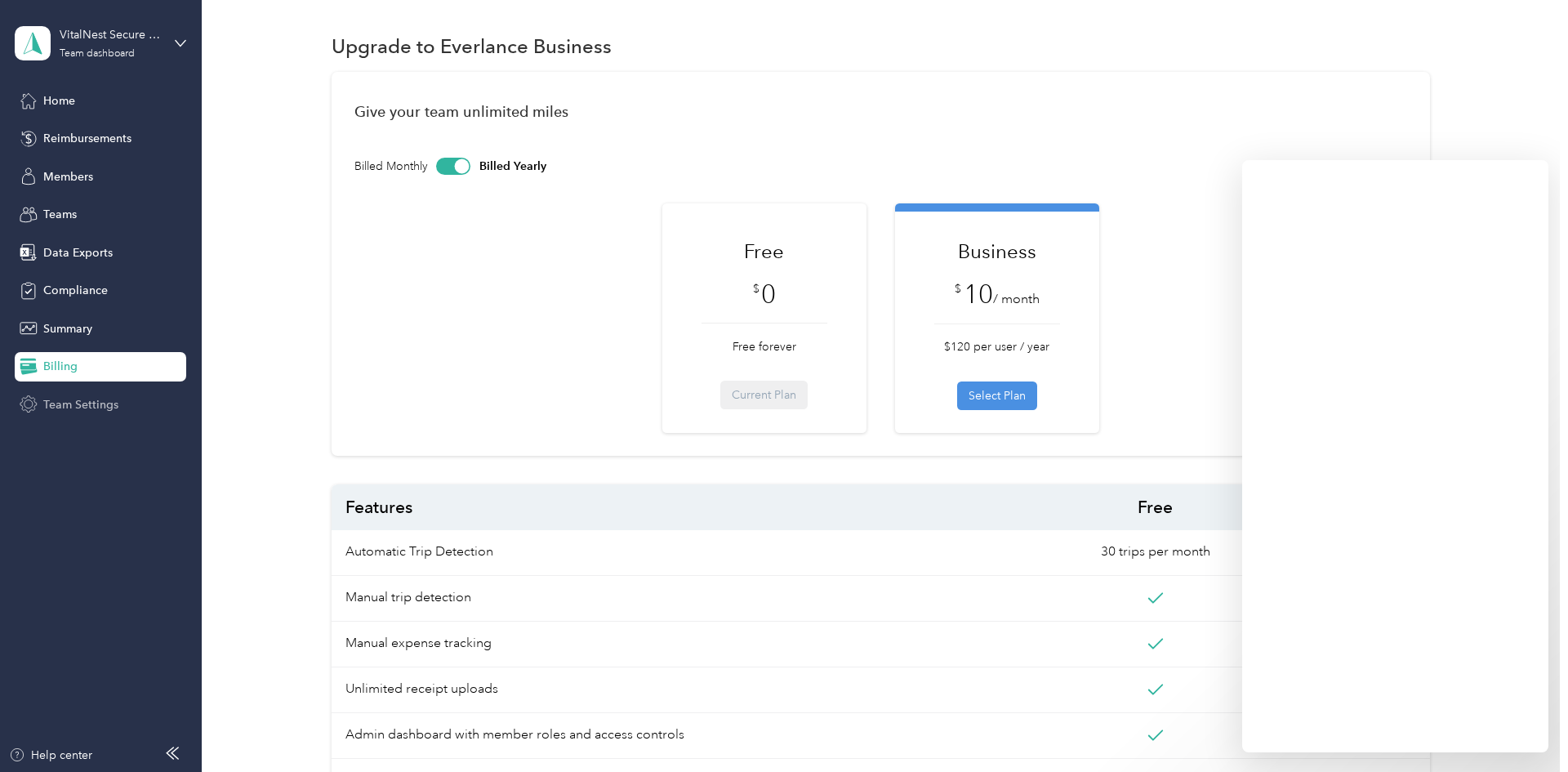
click at [60, 408] on span "Team Settings" at bounding box center [81, 405] width 76 height 17
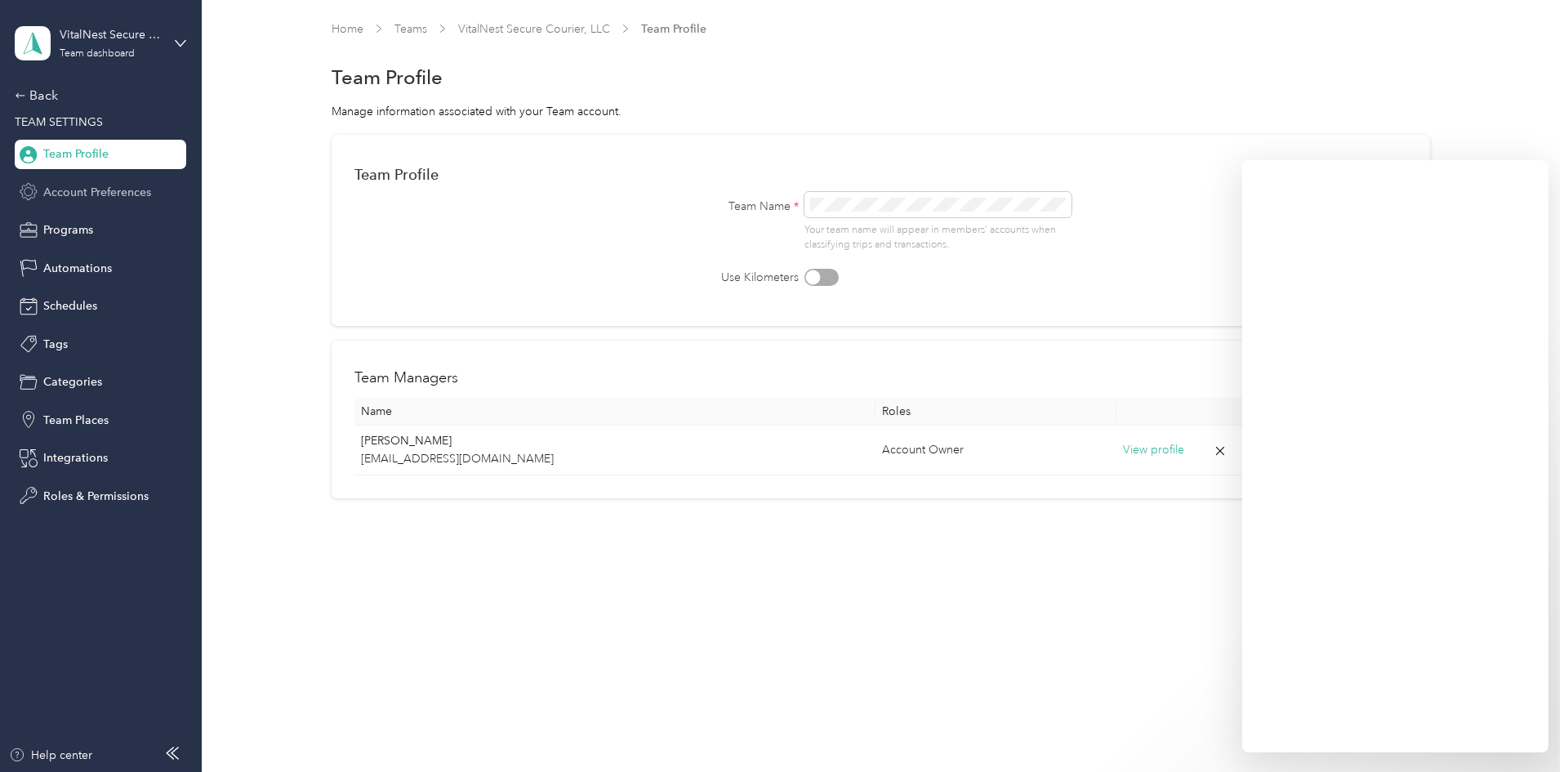
click at [76, 178] on div "Account Preferences" at bounding box center [100, 191] width 172 height 29
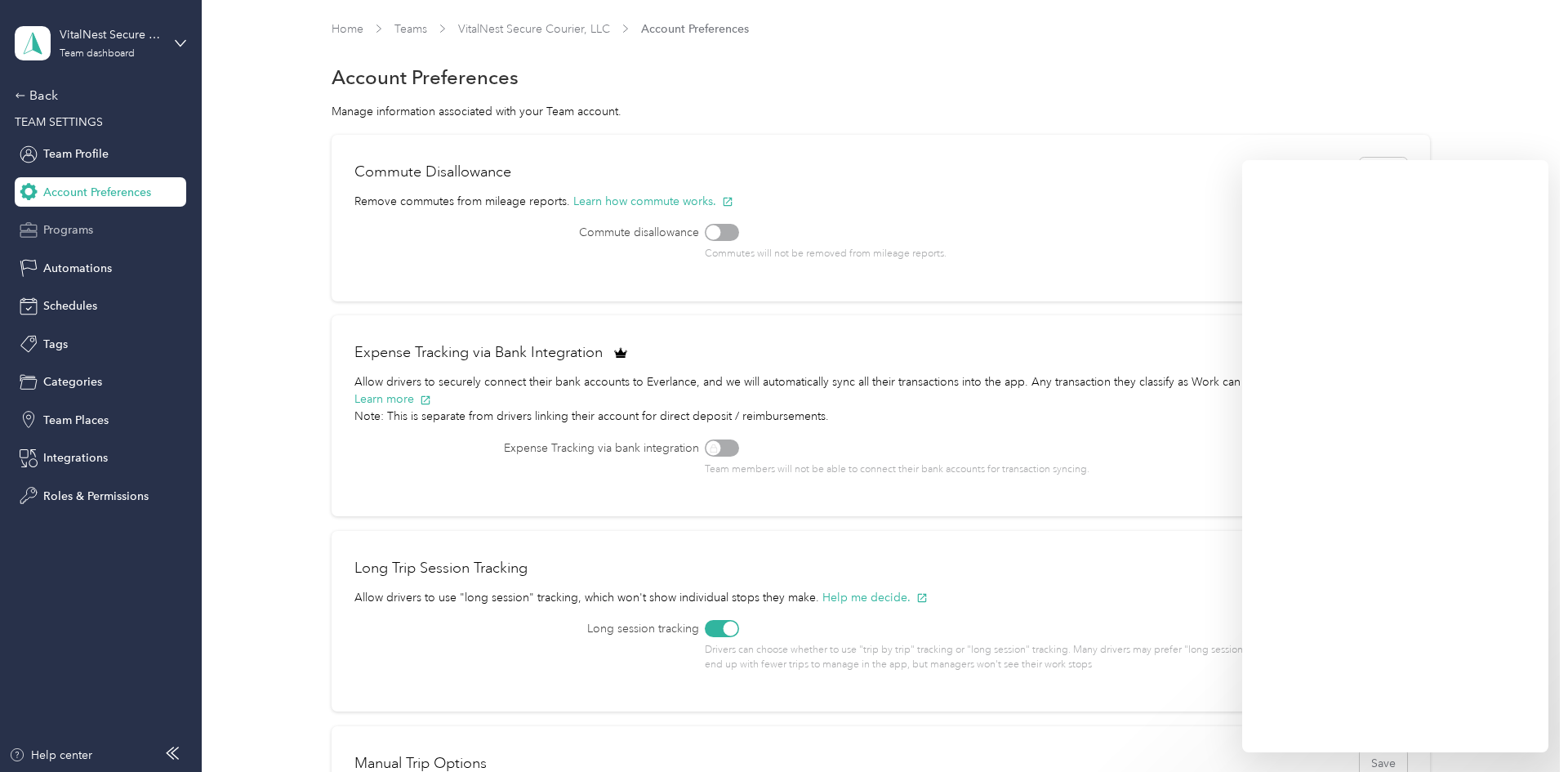
click at [65, 234] on span "Programs" at bounding box center [68, 229] width 50 height 17
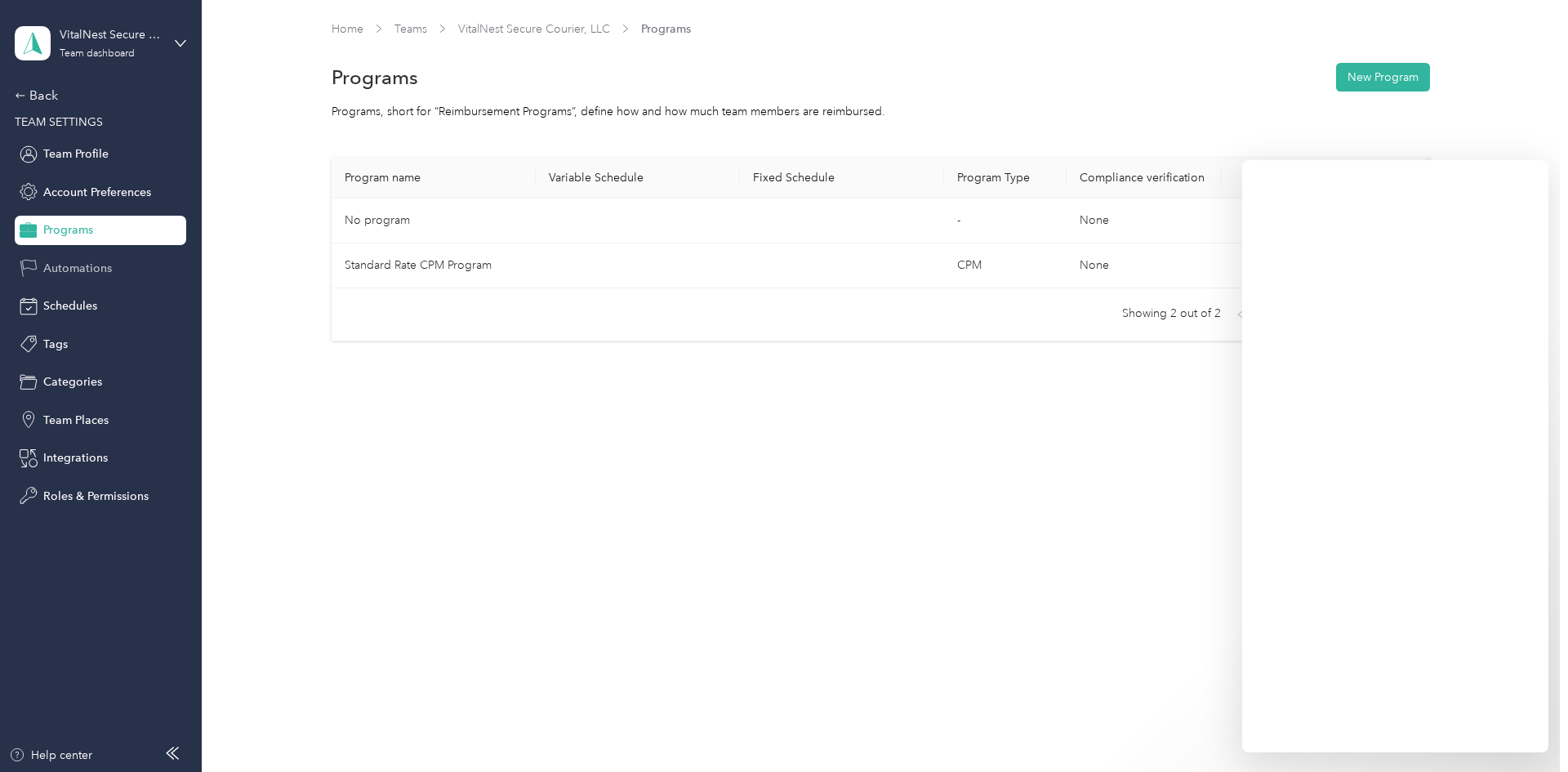
click at [62, 275] on span "Automations" at bounding box center [77, 268] width 68 height 17
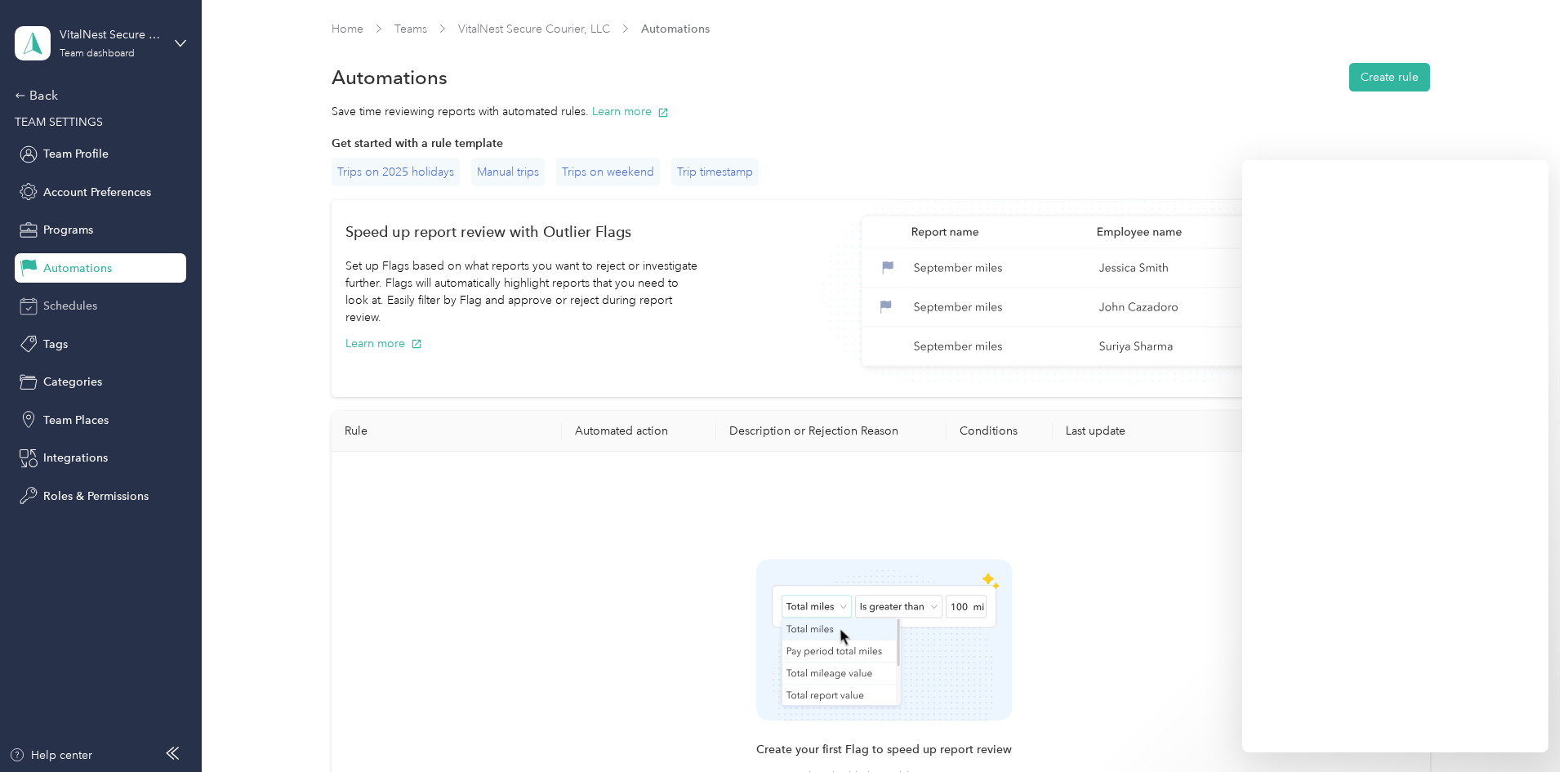
click at [61, 303] on span "Schedules" at bounding box center [70, 305] width 54 height 17
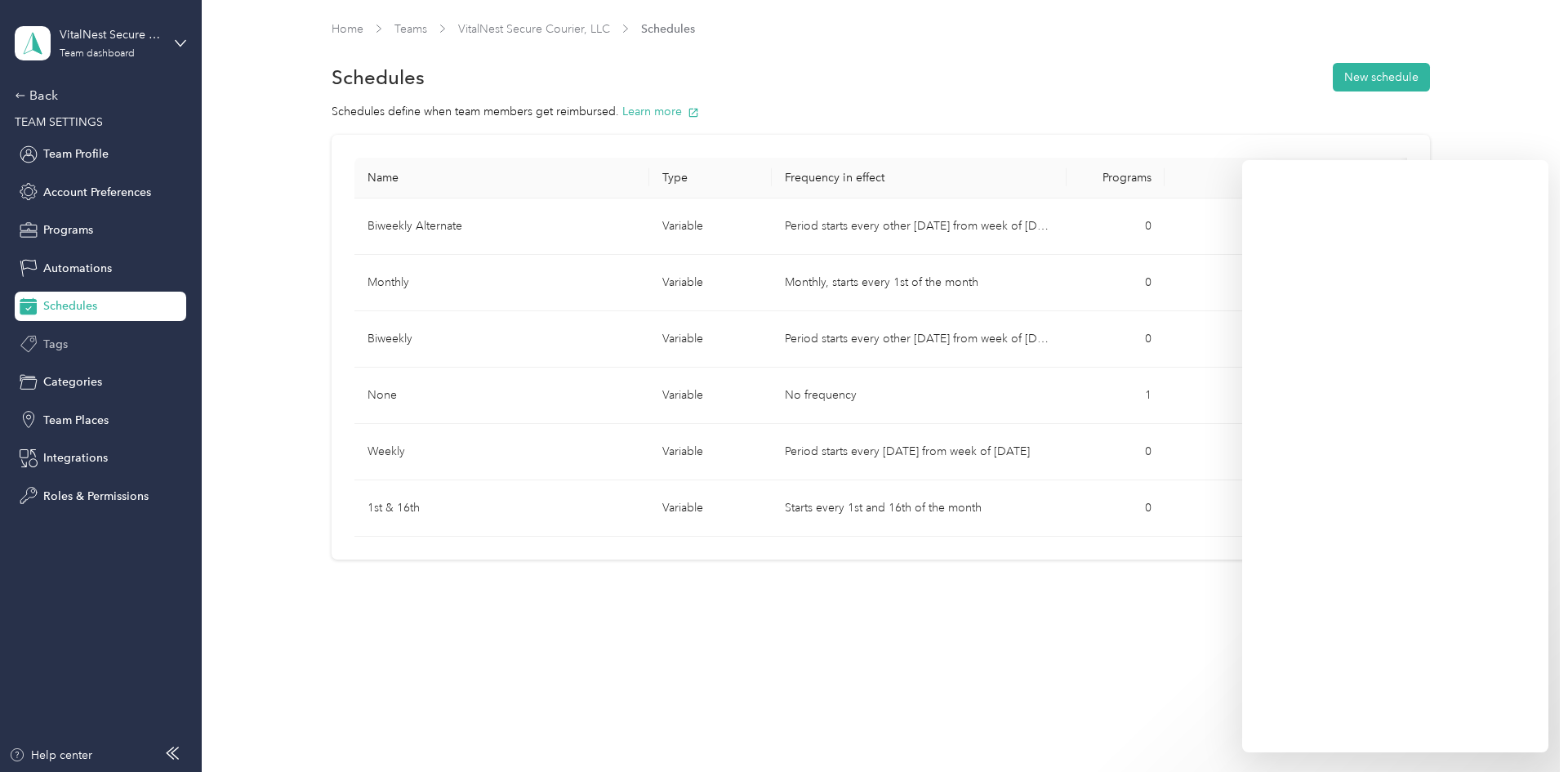
click at [59, 344] on span "Tags" at bounding box center [56, 344] width 25 height 17
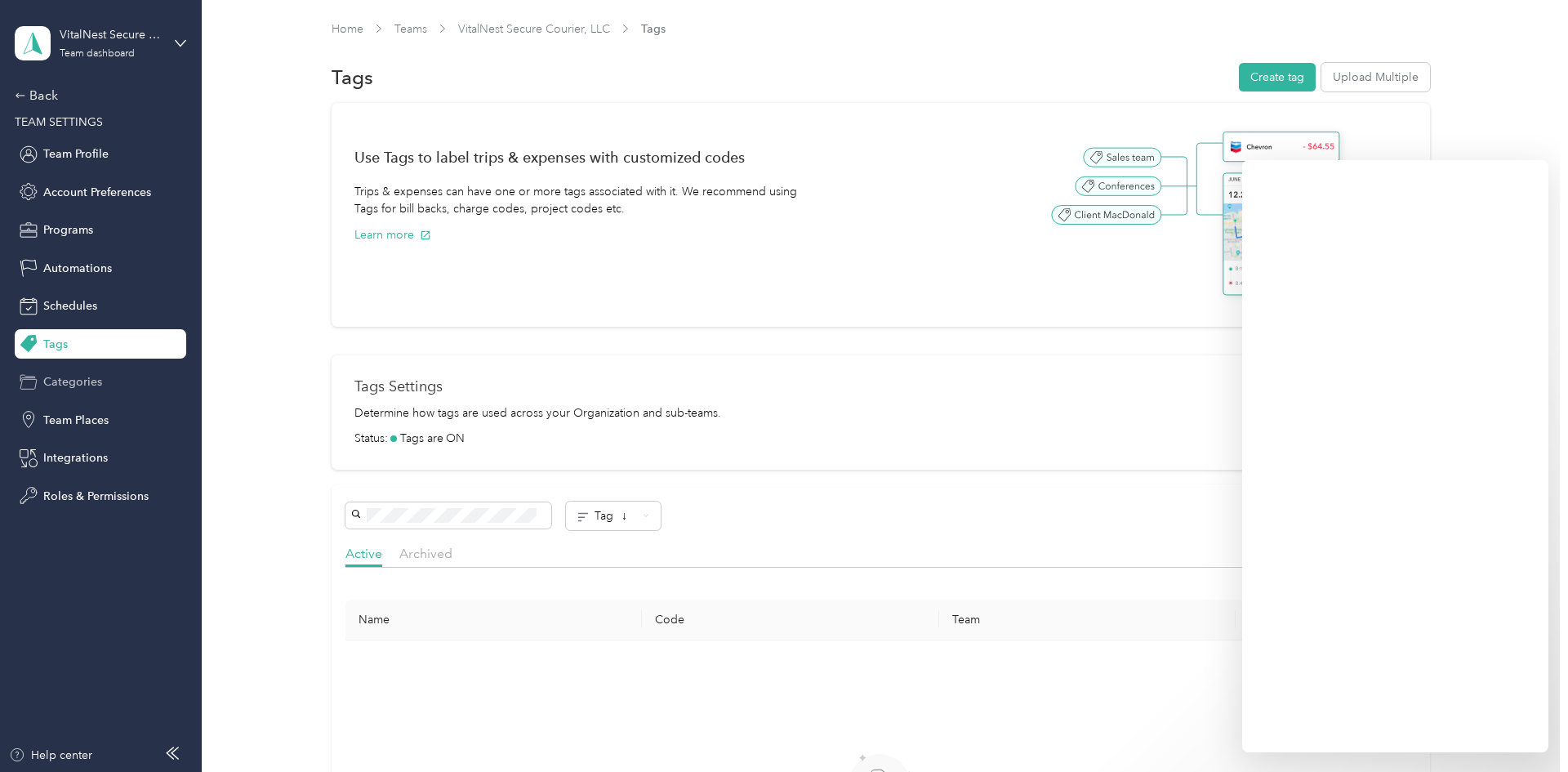
click at [61, 389] on span "Categories" at bounding box center [73, 382] width 59 height 17
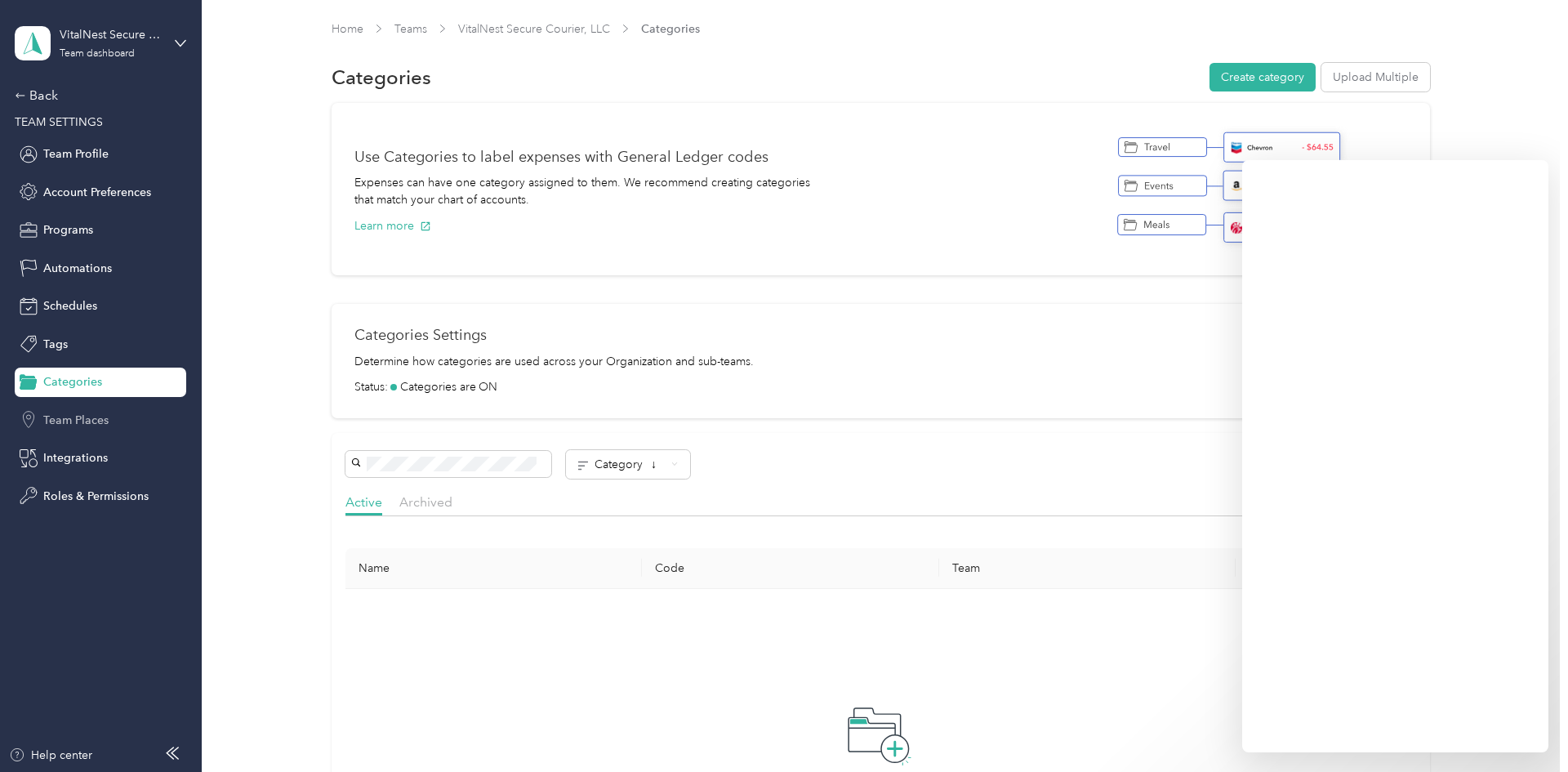
click at [53, 427] on span "Team Places" at bounding box center [76, 420] width 66 height 17
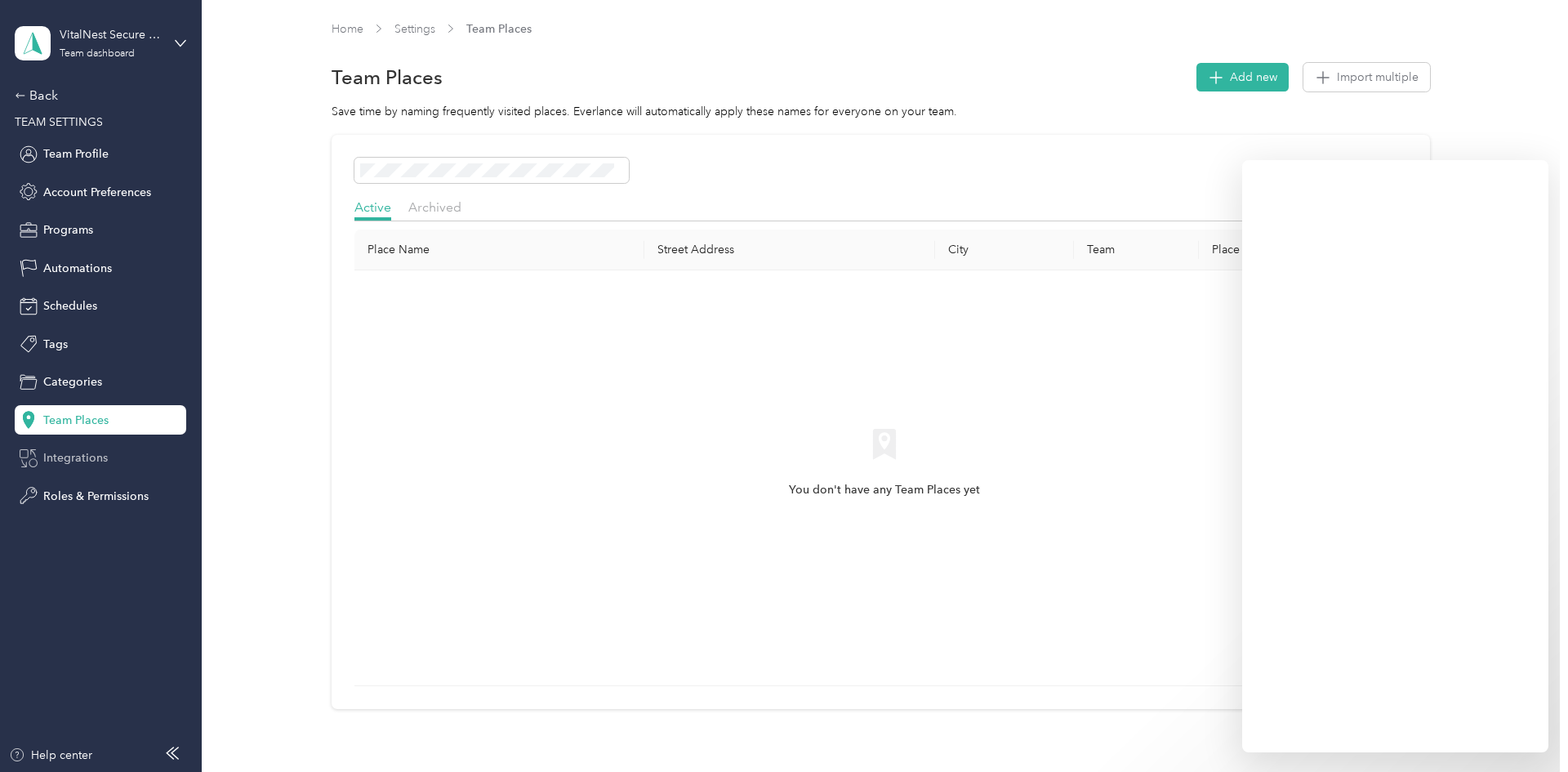
click at [55, 467] on div "Integrations" at bounding box center [100, 458] width 172 height 29
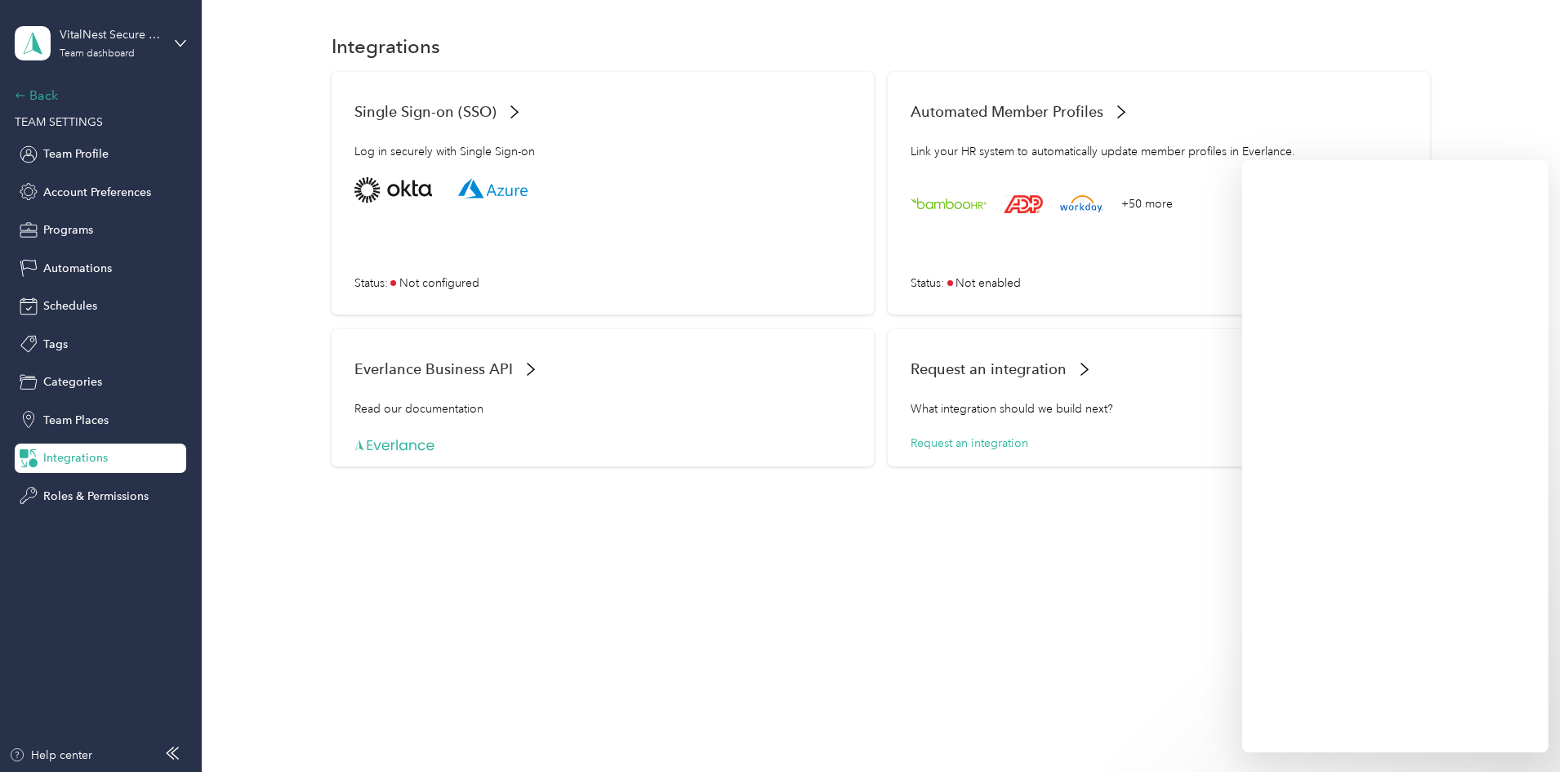
click at [25, 93] on icon at bounding box center [20, 95] width 12 height 12
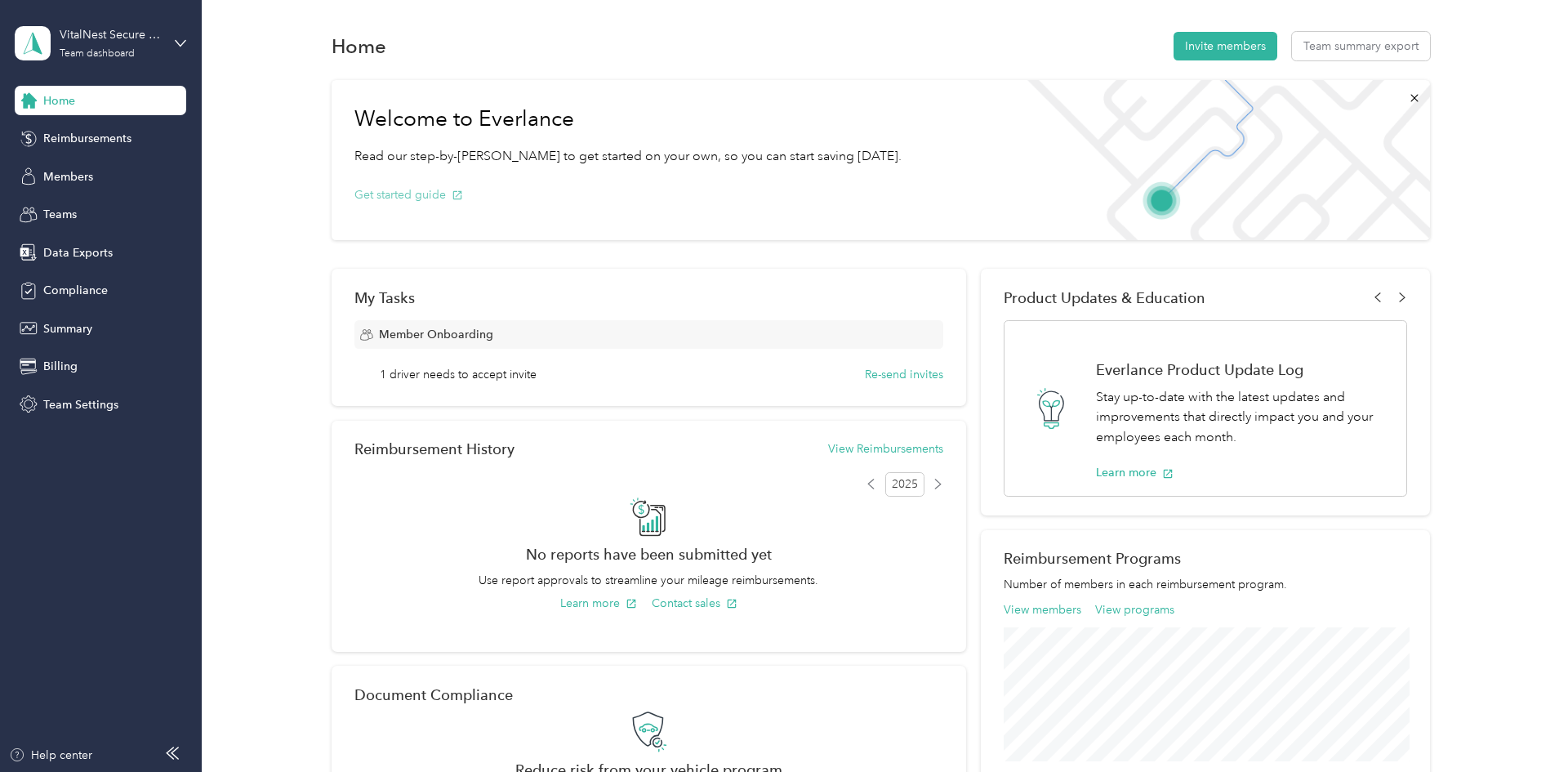
click at [453, 196] on icon "button" at bounding box center [457, 195] width 12 height 12
click at [56, 407] on span "Team Settings" at bounding box center [81, 405] width 76 height 17
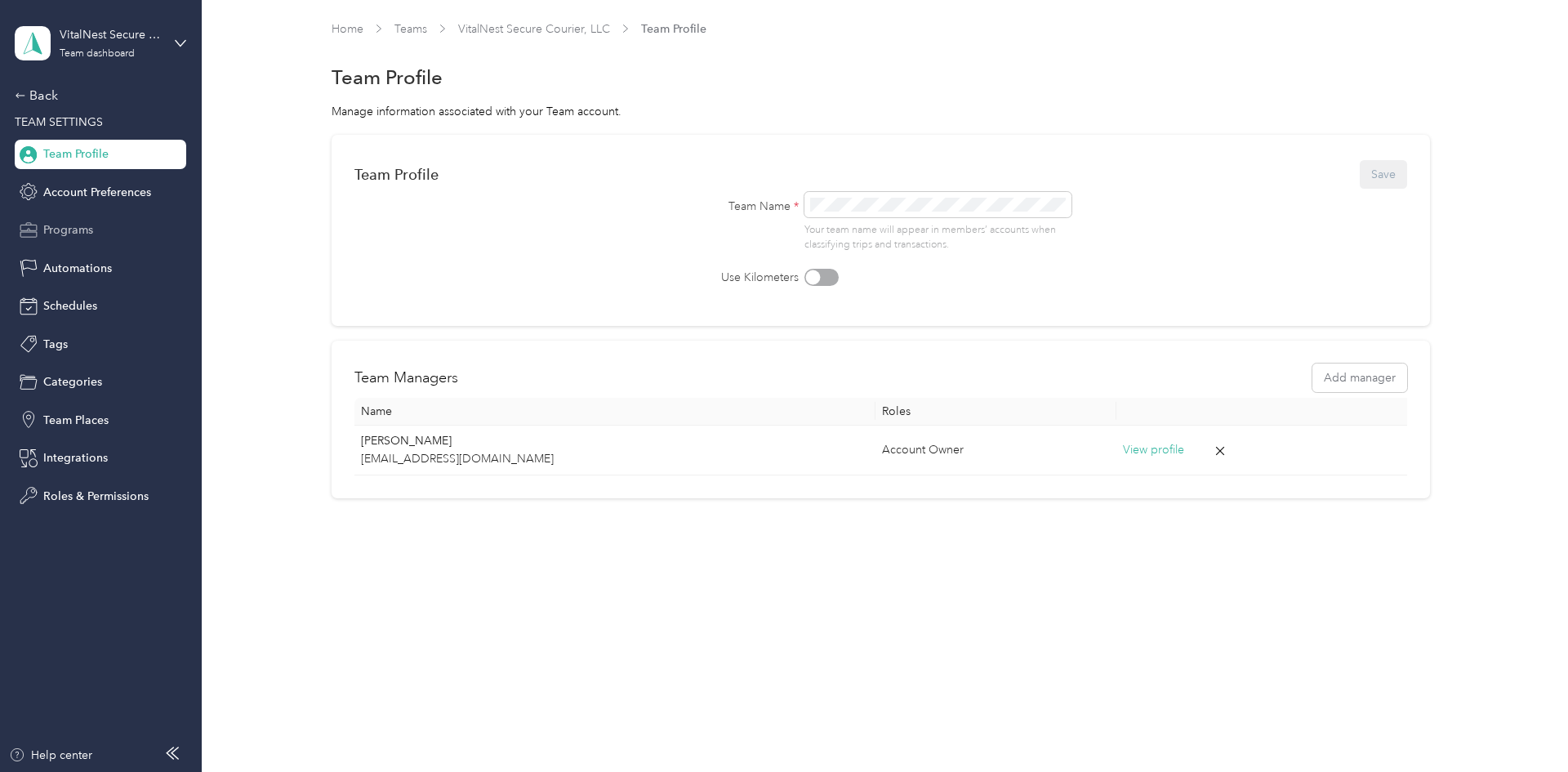
click at [76, 228] on span "Programs" at bounding box center [68, 229] width 50 height 17
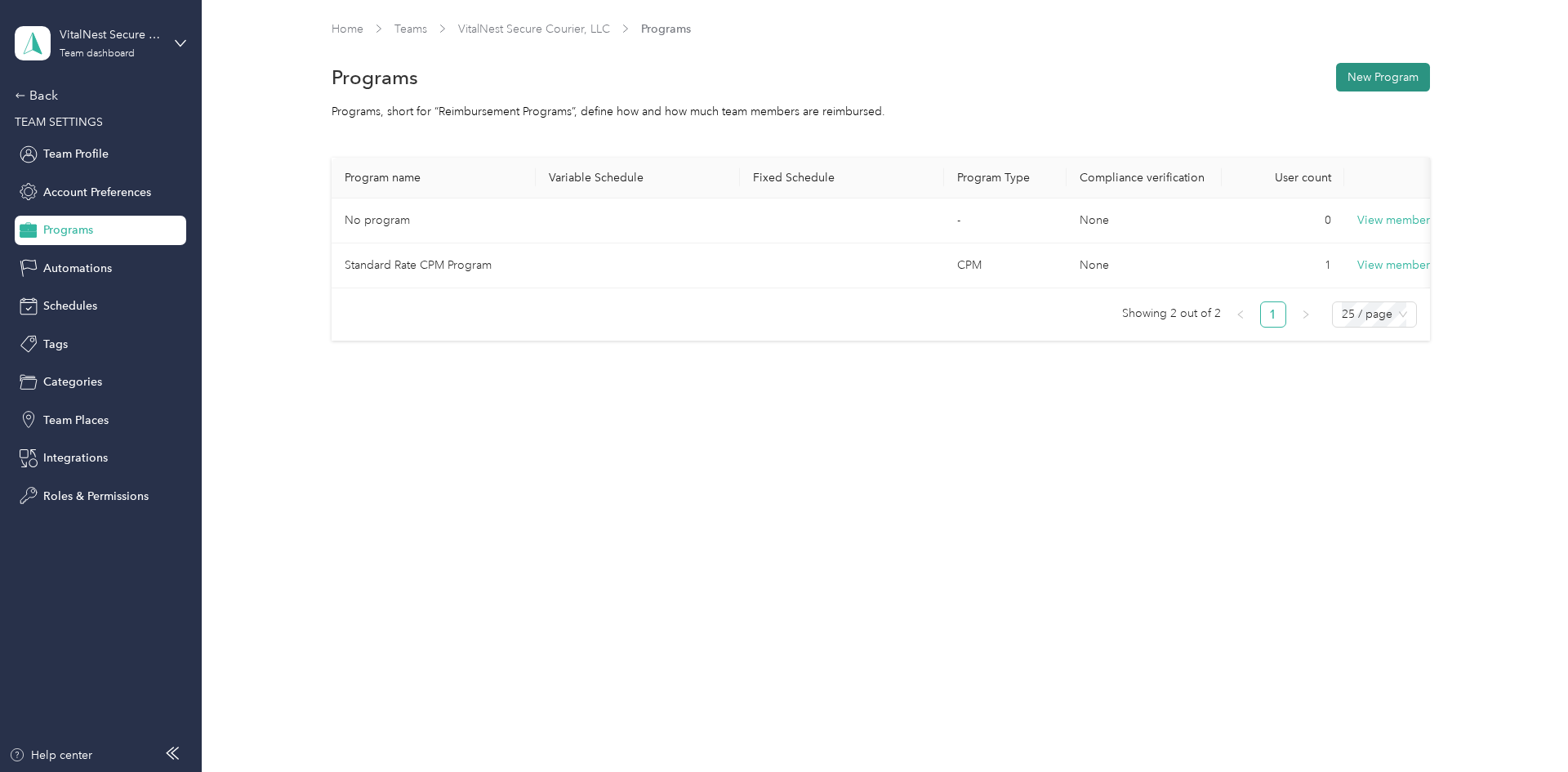
click at [1362, 68] on button "New Program" at bounding box center [1383, 77] width 94 height 28
